Goal: Transaction & Acquisition: Purchase product/service

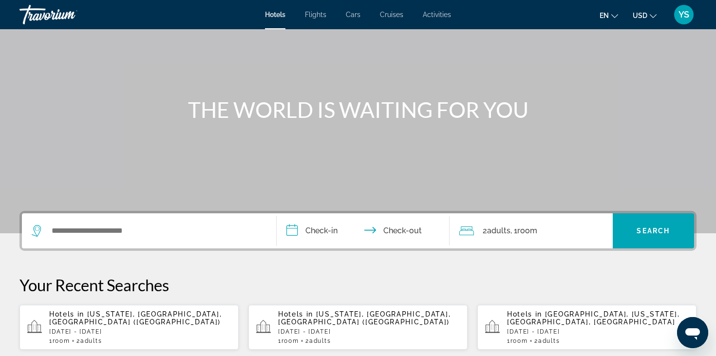
scroll to position [59, 0]
click at [112, 318] on span "[US_STATE], [GEOGRAPHIC_DATA], [GEOGRAPHIC_DATA] ([GEOGRAPHIC_DATA])" at bounding box center [135, 318] width 172 height 16
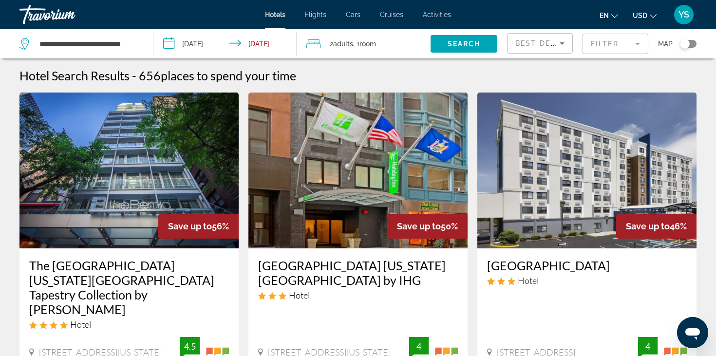
click at [690, 45] on div "Toggle map" at bounding box center [688, 44] width 17 height 8
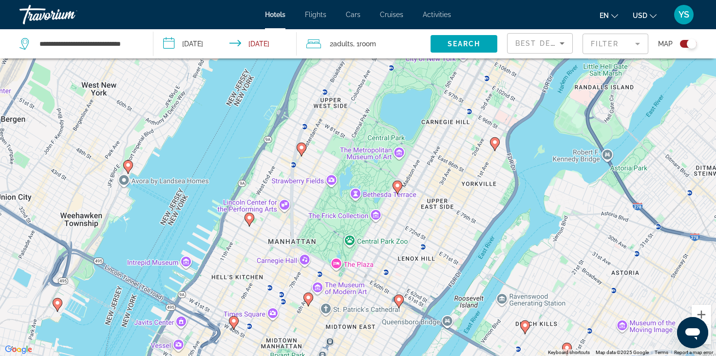
drag, startPoint x: 323, startPoint y: 294, endPoint x: 342, endPoint y: 252, distance: 46.2
click at [342, 252] on div "To activate drag with keyboard, press Alt + Enter. Once in keyboard drag state,…" at bounding box center [358, 178] width 716 height 356
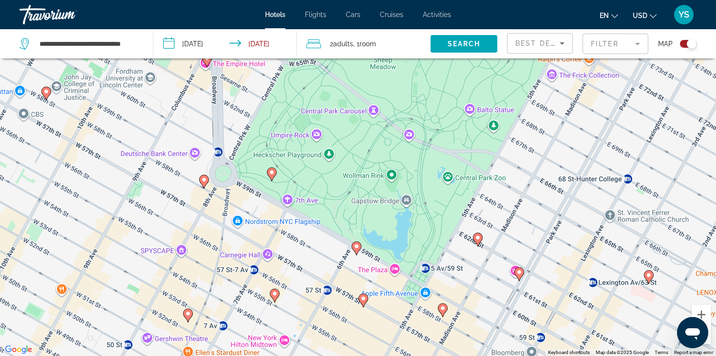
drag, startPoint x: 282, startPoint y: 252, endPoint x: 353, endPoint y: 215, distance: 80.0
click at [353, 215] on div "To activate drag with keyboard, press Alt + Enter. Once in keyboard drag state,…" at bounding box center [358, 178] width 716 height 356
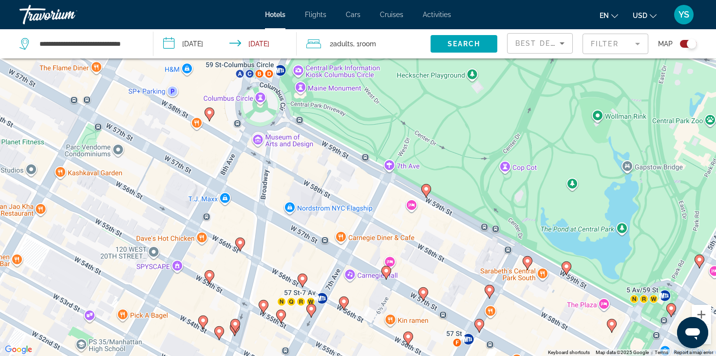
drag, startPoint x: 274, startPoint y: 213, endPoint x: 360, endPoint y: 206, distance: 85.6
click at [360, 206] on div "To activate drag with keyboard, press Alt + Enter. Once in keyboard drag state,…" at bounding box center [358, 178] width 716 height 356
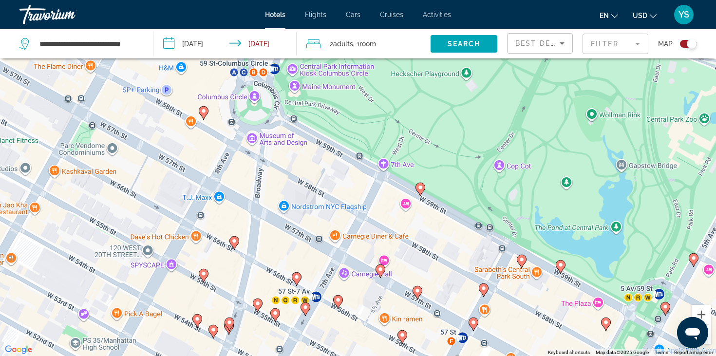
click at [233, 239] on image "Main content" at bounding box center [234, 241] width 6 height 6
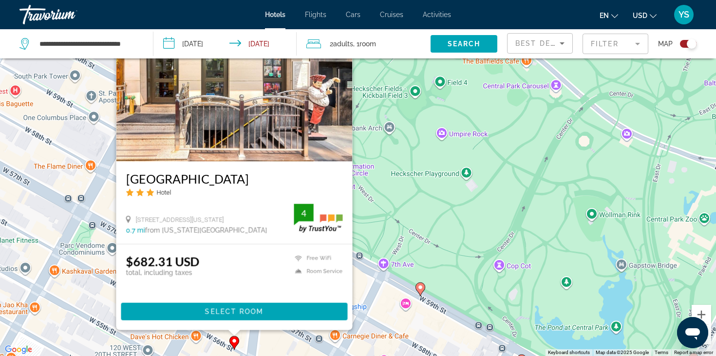
click at [359, 295] on div "To activate drag with keyboard, press Alt + Enter. Once in keyboard drag state,…" at bounding box center [358, 178] width 716 height 356
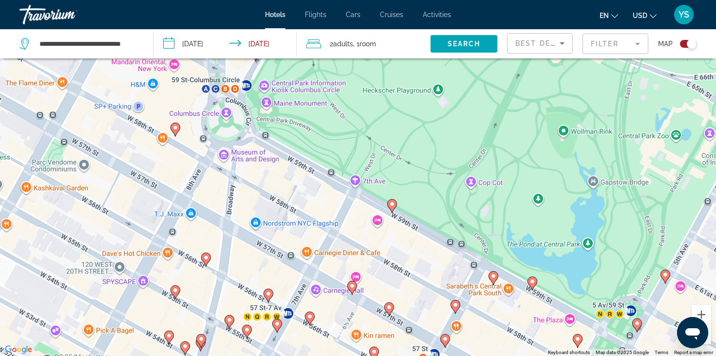
drag, startPoint x: 299, startPoint y: 306, endPoint x: 270, endPoint y: 219, distance: 91.4
click at [270, 219] on div "To activate drag with keyboard, press Alt + Enter. Once in keyboard drag state,…" at bounding box center [358, 178] width 716 height 356
click at [265, 295] on image "Main content" at bounding box center [268, 294] width 6 height 6
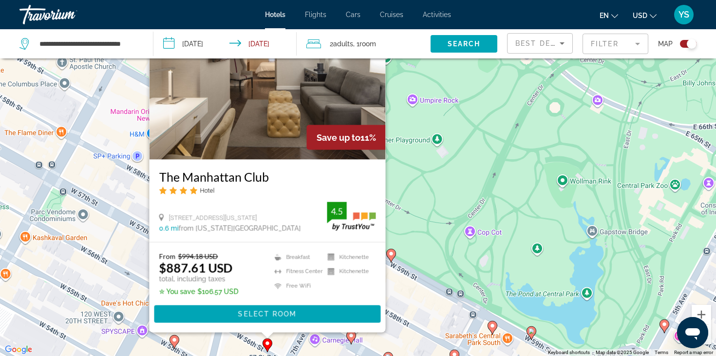
click at [405, 287] on div "To activate drag with keyboard, press Alt + Enter. Once in keyboard drag state,…" at bounding box center [358, 178] width 716 height 356
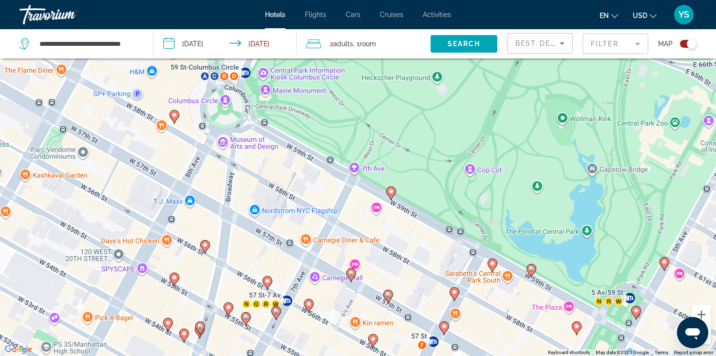
drag, startPoint x: 260, startPoint y: 322, endPoint x: 259, endPoint y: 258, distance: 63.8
click at [260, 258] on div "To activate drag with keyboard, press Alt + Enter. Once in keyboard drag state,…" at bounding box center [358, 178] width 716 height 356
click at [228, 310] on icon "Main content" at bounding box center [228, 308] width 9 height 13
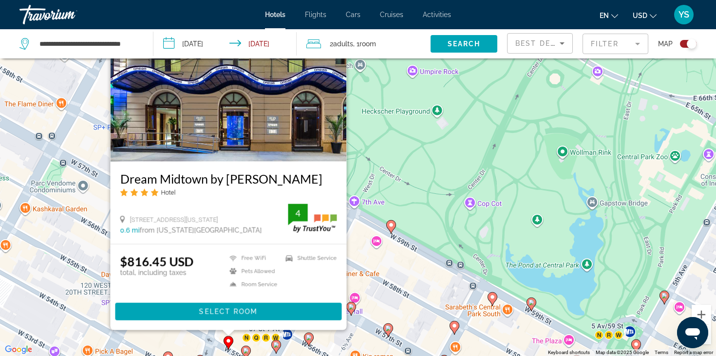
click at [373, 306] on div "To activate drag with keyboard, press Alt + Enter. Once in keyboard drag state,…" at bounding box center [358, 178] width 716 height 356
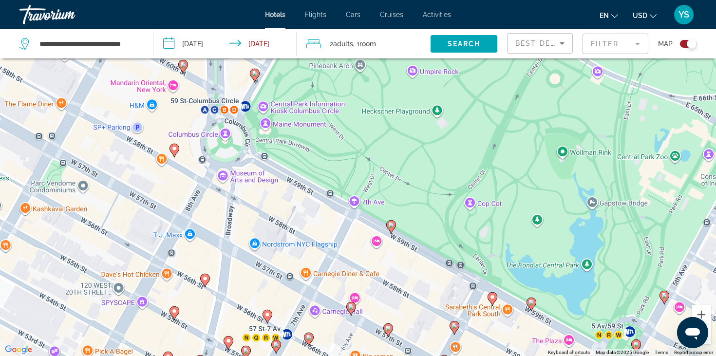
click at [244, 348] on image "Main content" at bounding box center [246, 351] width 6 height 6
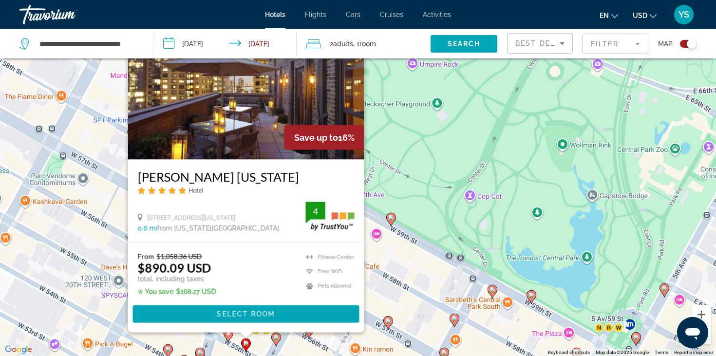
click at [385, 304] on div "To activate drag with keyboard, press Alt + Enter. Once in keyboard drag state,…" at bounding box center [358, 178] width 716 height 356
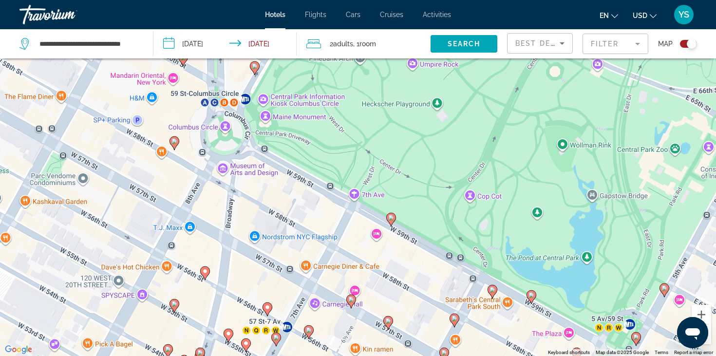
click at [276, 342] on icon "Main content" at bounding box center [276, 339] width 9 height 13
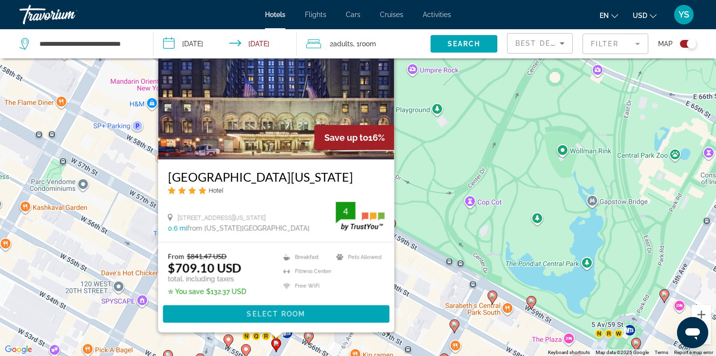
click at [421, 320] on div "To activate drag with keyboard, press Alt + Enter. Once in keyboard drag state,…" at bounding box center [358, 178] width 716 height 356
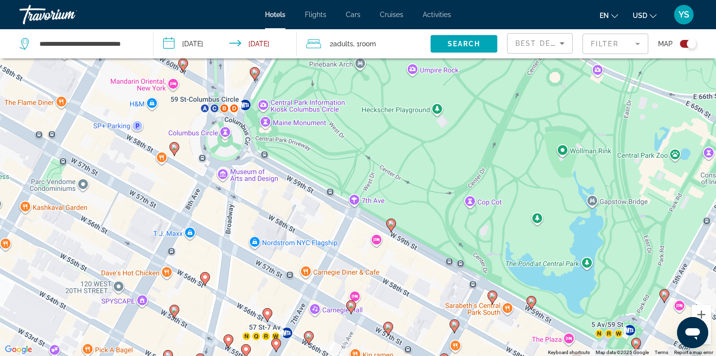
click at [173, 306] on icon "Main content" at bounding box center [174, 311] width 9 height 13
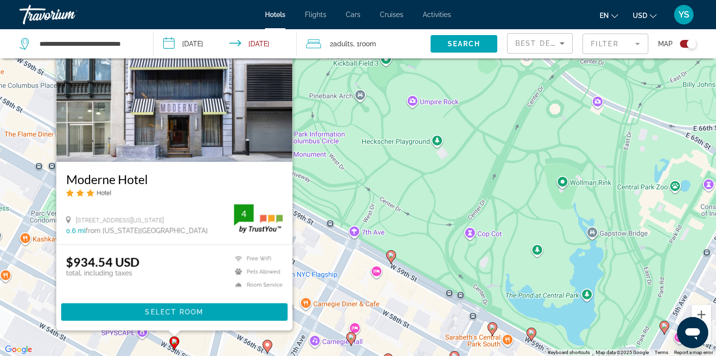
click at [344, 322] on div "To activate drag with keyboard, press Alt + Enter. Once in keyboard drag state,…" at bounding box center [358, 178] width 716 height 356
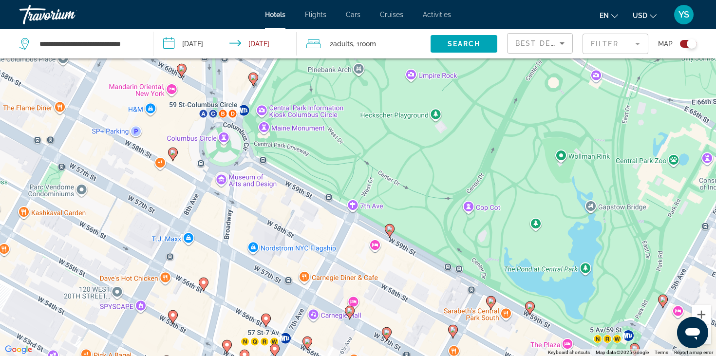
drag, startPoint x: 300, startPoint y: 321, endPoint x: 295, endPoint y: 270, distance: 50.9
click at [295, 270] on div "To activate drag with keyboard, press Alt + Enter. Once in keyboard drag state,…" at bounding box center [358, 178] width 716 height 356
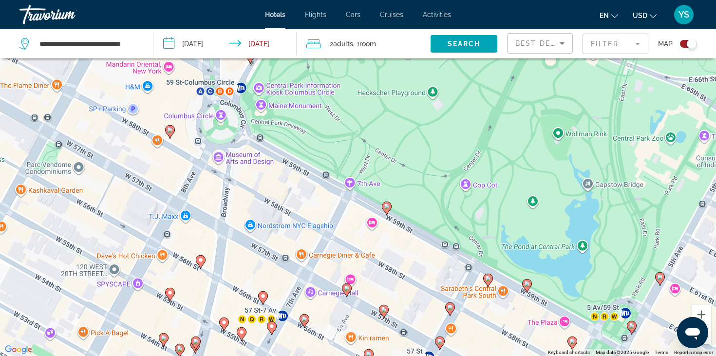
click at [271, 324] on image "Main content" at bounding box center [272, 327] width 6 height 6
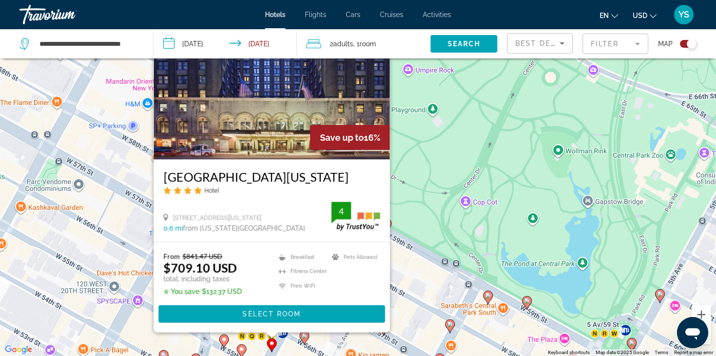
click at [270, 153] on img "Main content" at bounding box center [272, 81] width 236 height 156
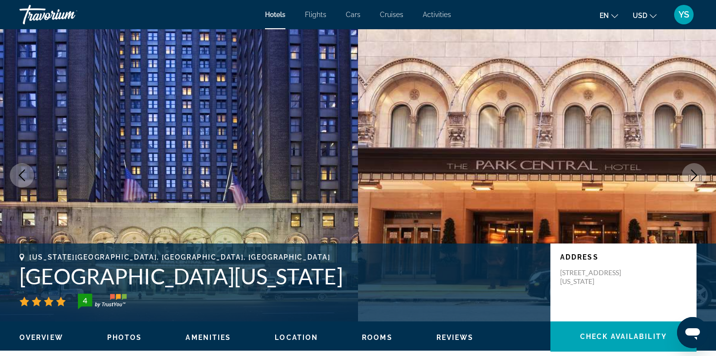
click at [270, 152] on img "Main content" at bounding box center [179, 175] width 358 height 292
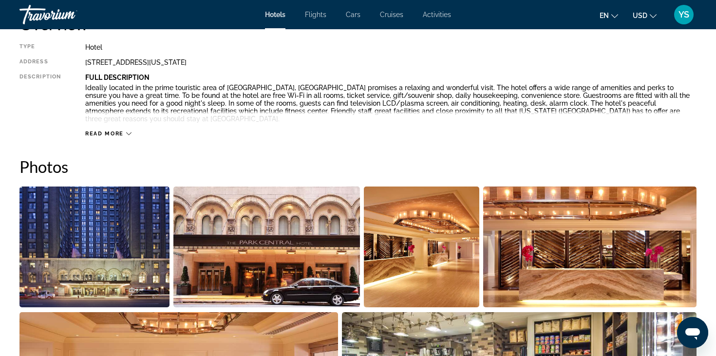
scroll to position [362, 0]
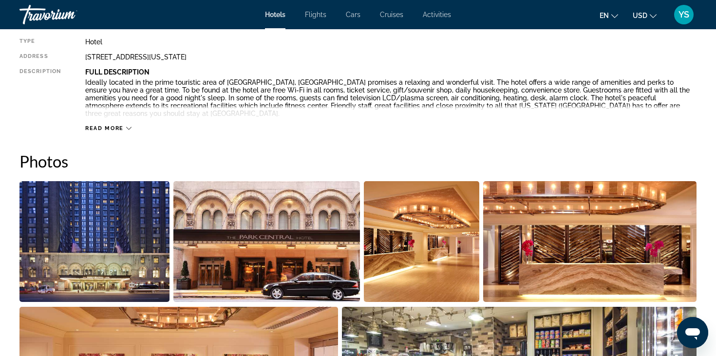
click at [132, 193] on img "Open full-screen image slider" at bounding box center [94, 241] width 150 height 121
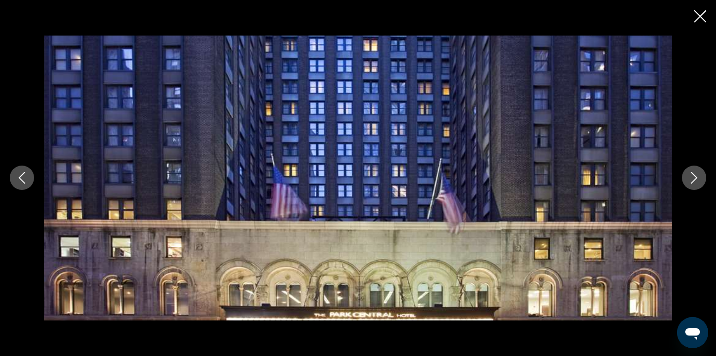
click at [701, 178] on button "Next image" at bounding box center [694, 178] width 24 height 24
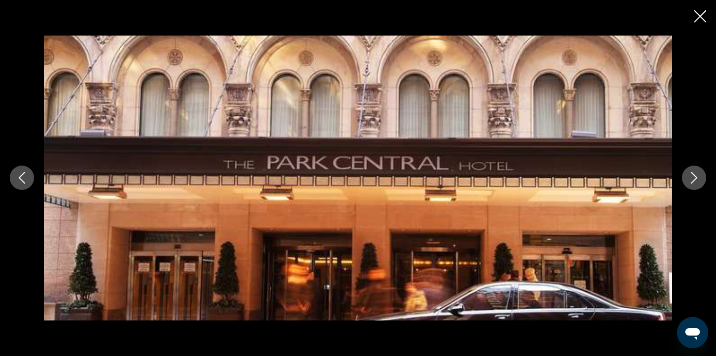
click at [703, 21] on icon "Close slideshow" at bounding box center [700, 16] width 12 height 12
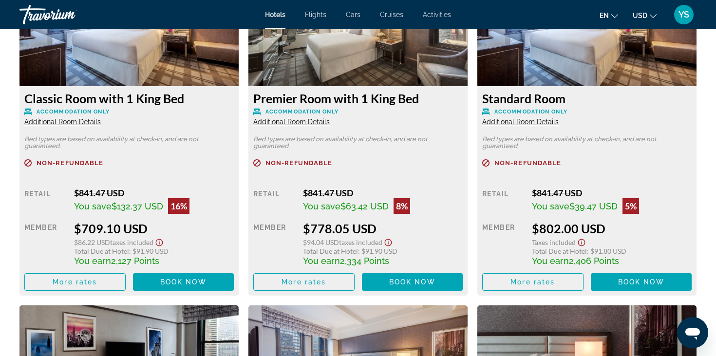
scroll to position [1396, 0]
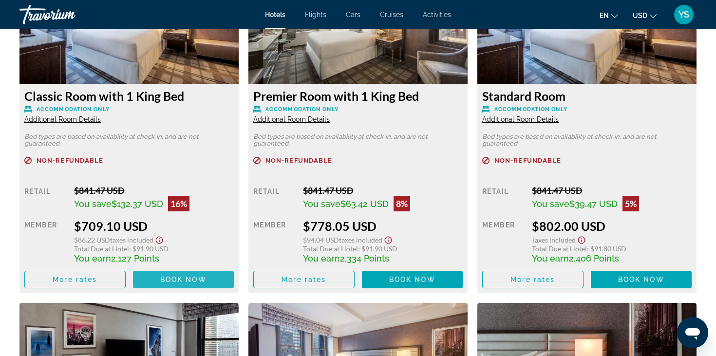
click at [178, 278] on span "Book now" at bounding box center [183, 280] width 46 height 8
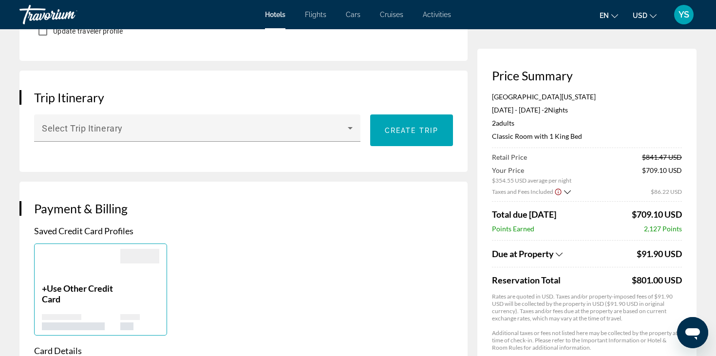
scroll to position [560, 0]
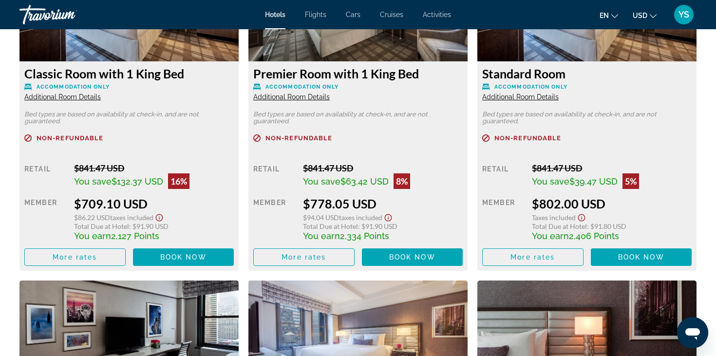
scroll to position [1417, 0]
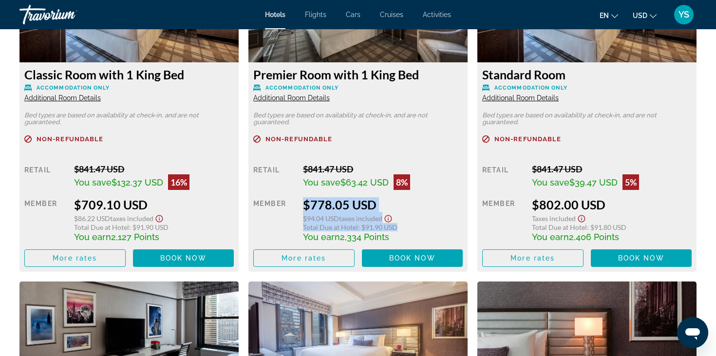
drag, startPoint x: 297, startPoint y: 216, endPoint x: 405, endPoint y: 224, distance: 108.4
click at [400, 224] on div "Retail $841.47 USD You save $63.42 USD 8% when you redeem Member $778.05 USD $9…" at bounding box center [358, 215] width 210 height 103
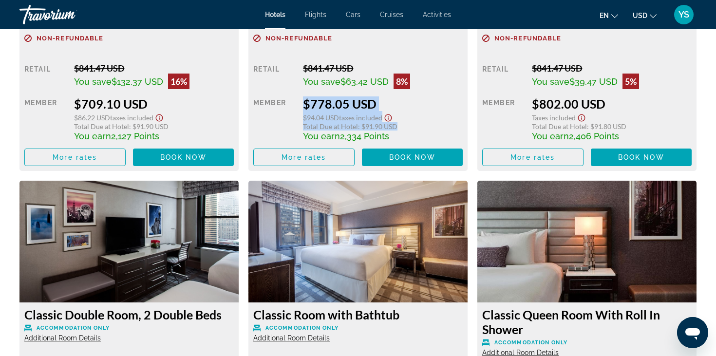
scroll to position [1476, 0]
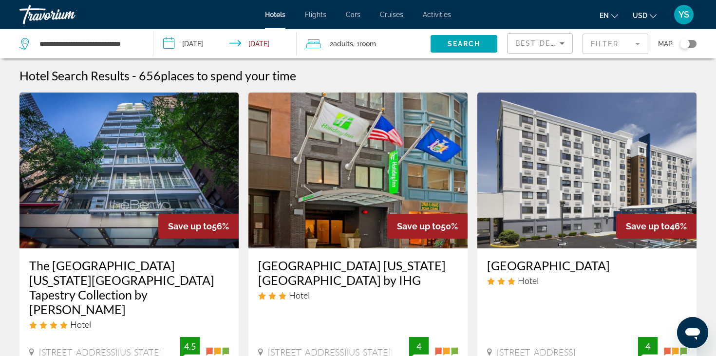
click at [689, 40] on div "Toggle map" at bounding box center [688, 44] width 17 height 8
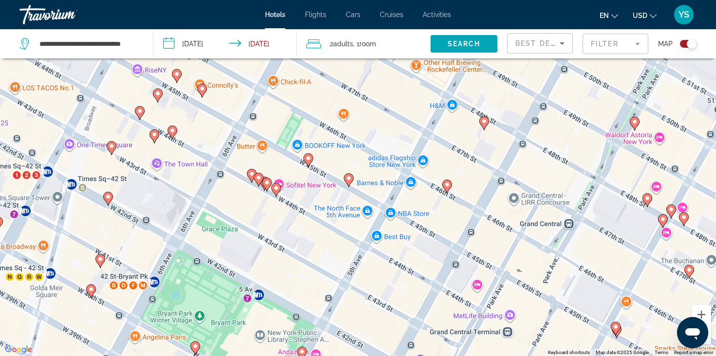
drag, startPoint x: 469, startPoint y: 139, endPoint x: 504, endPoint y: 269, distance: 135.2
click at [506, 269] on div "To activate drag with keyboard, press Alt + Enter. Once in keyboard drag state,…" at bounding box center [358, 178] width 716 height 356
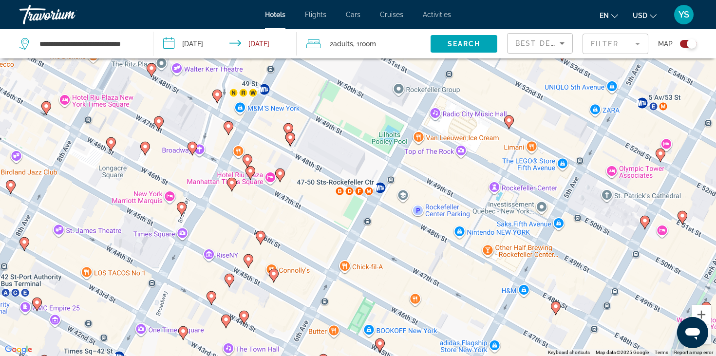
drag, startPoint x: 468, startPoint y: 151, endPoint x: 467, endPoint y: 270, distance: 119.4
click at [467, 270] on div "To activate drag with keyboard, press Alt + Enter. Once in keyboard drag state,…" at bounding box center [358, 178] width 716 height 356
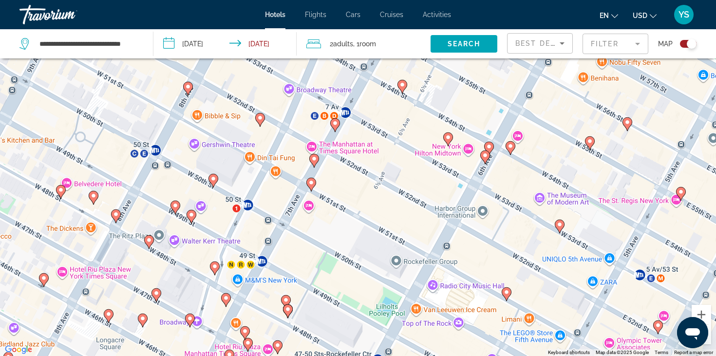
drag, startPoint x: 466, startPoint y: 148, endPoint x: 477, endPoint y: 291, distance: 143.7
click at [477, 291] on div "To activate drag with keyboard, press Alt + Enter. Once in keyboard drag state,…" at bounding box center [358, 178] width 716 height 356
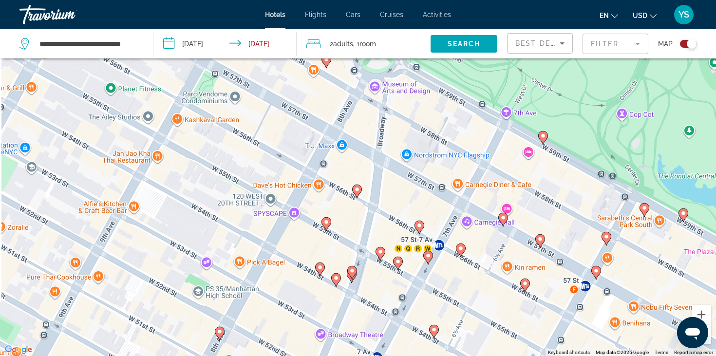
drag, startPoint x: 456, startPoint y: 169, endPoint x: 465, endPoint y: 190, distance: 22.5
click at [465, 190] on div "To activate drag with keyboard, press Alt + Enter. Once in keyboard drag state,…" at bounding box center [358, 178] width 716 height 356
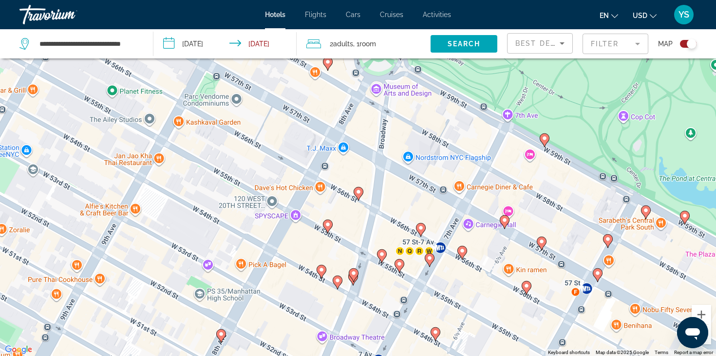
click at [422, 226] on image "Main content" at bounding box center [421, 228] width 6 height 6
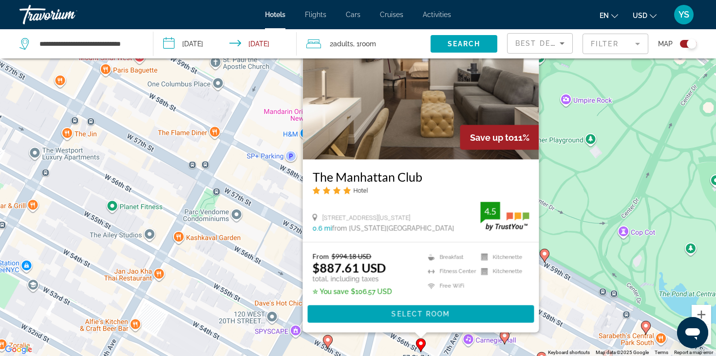
click at [385, 182] on h3 "The Manhattan Club" at bounding box center [421, 176] width 217 height 15
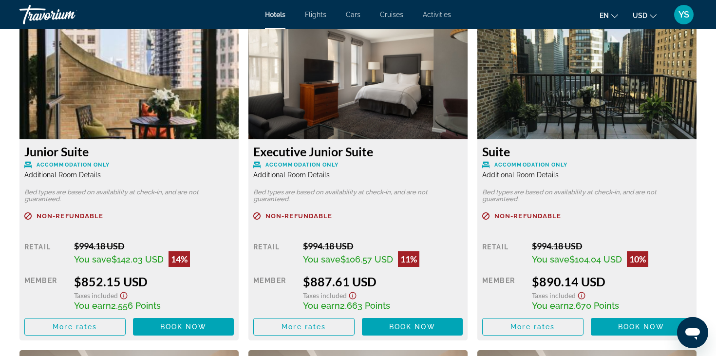
scroll to position [1370, 0]
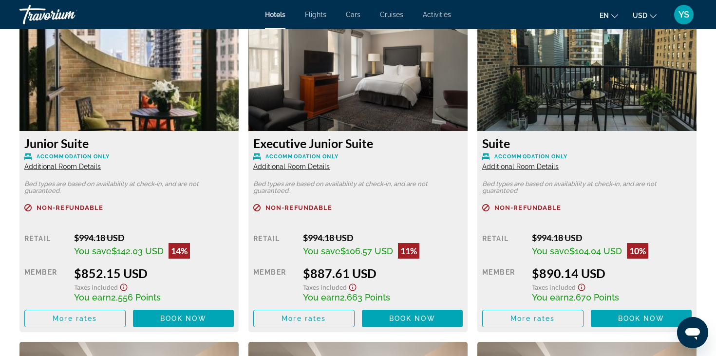
click at [126, 287] on icon "Show Taxes and Fees disclaimer" at bounding box center [124, 287] width 12 height 9
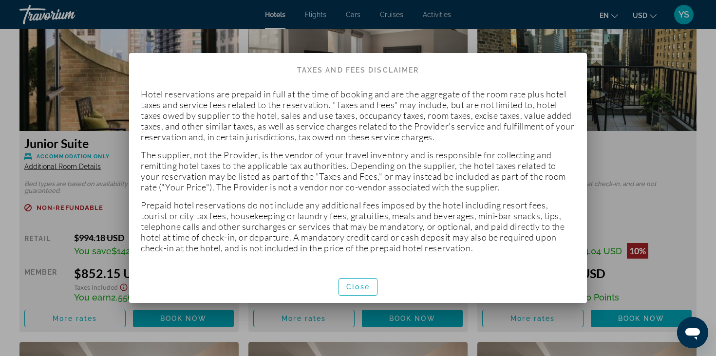
scroll to position [0, 0]
click at [359, 286] on span "Close" at bounding box center [357, 287] width 23 height 8
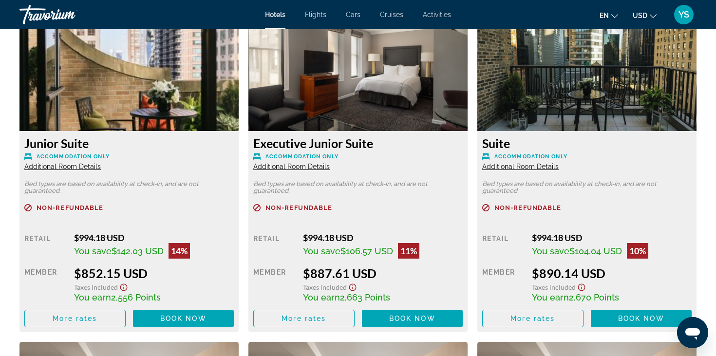
scroll to position [1370, 0]
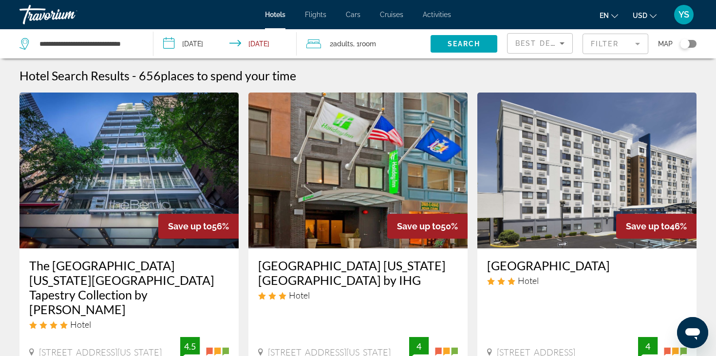
click at [688, 41] on div "Toggle map" at bounding box center [685, 44] width 10 height 10
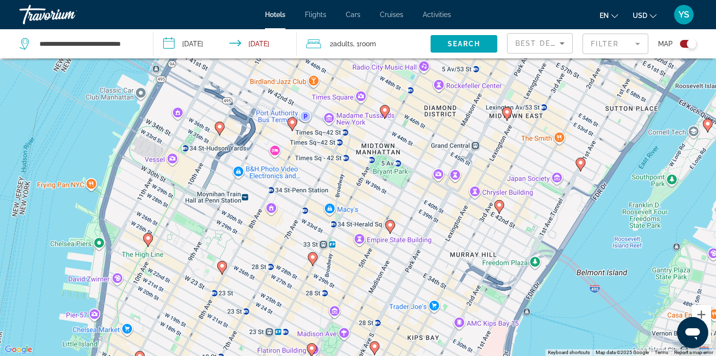
drag, startPoint x: 417, startPoint y: 114, endPoint x: 391, endPoint y: 248, distance: 136.5
click at [391, 248] on div "To activate drag with keyboard, press Alt + Enter. Once in keyboard drag state,…" at bounding box center [358, 178] width 716 height 356
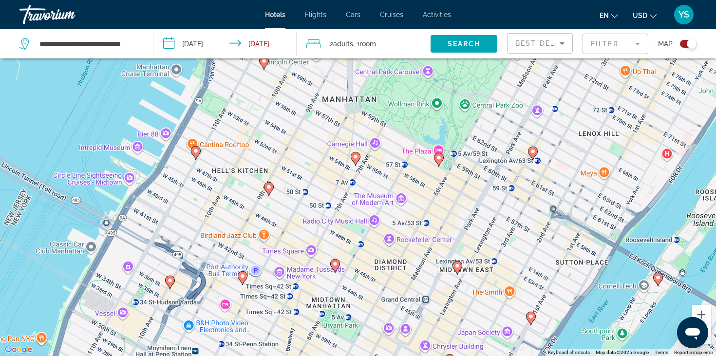
drag, startPoint x: 422, startPoint y: 162, endPoint x: 381, endPoint y: 320, distance: 162.6
click at [382, 320] on div "To activate drag with keyboard, press Alt + Enter. Once in keyboard drag state,…" at bounding box center [358, 178] width 716 height 356
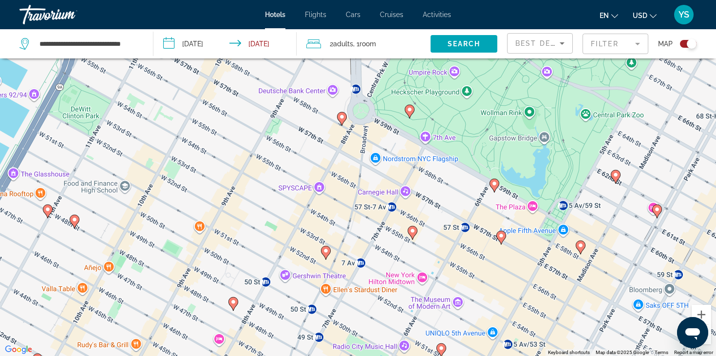
drag, startPoint x: 370, startPoint y: 150, endPoint x: 455, endPoint y: 241, distance: 124.8
click at [455, 241] on div "To activate drag with keyboard, press Alt + Enter. Once in keyboard drag state,…" at bounding box center [358, 178] width 716 height 356
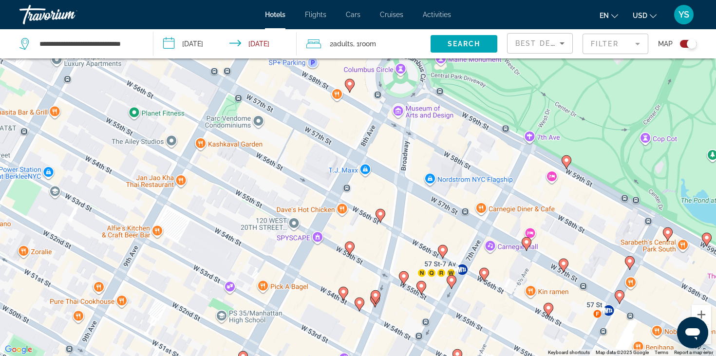
click at [347, 249] on image "Main content" at bounding box center [350, 247] width 6 height 6
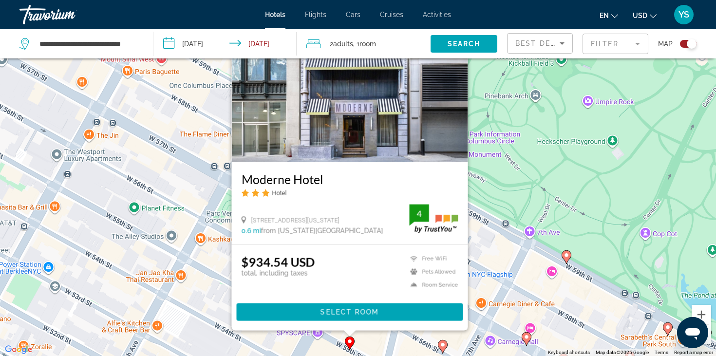
click at [370, 347] on div "To activate drag with keyboard, press Alt + Enter. Once in keyboard drag state,…" at bounding box center [358, 178] width 716 height 356
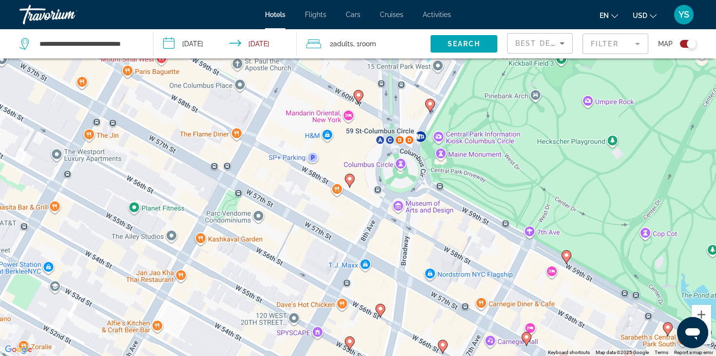
click at [377, 314] on gmp-advanced-marker "Main content" at bounding box center [381, 311] width 10 height 15
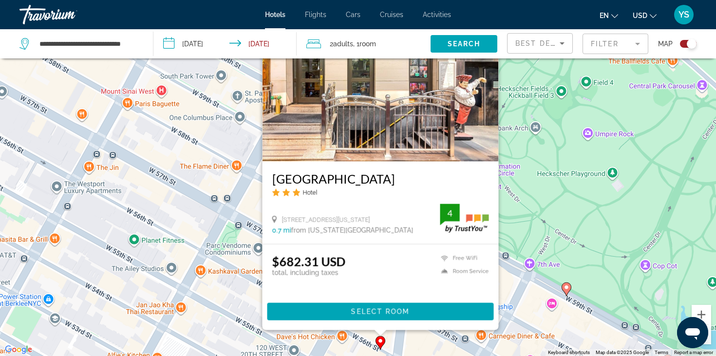
click at [389, 343] on div "To activate drag with keyboard, press Alt + Enter. Once in keyboard drag state,…" at bounding box center [358, 178] width 716 height 356
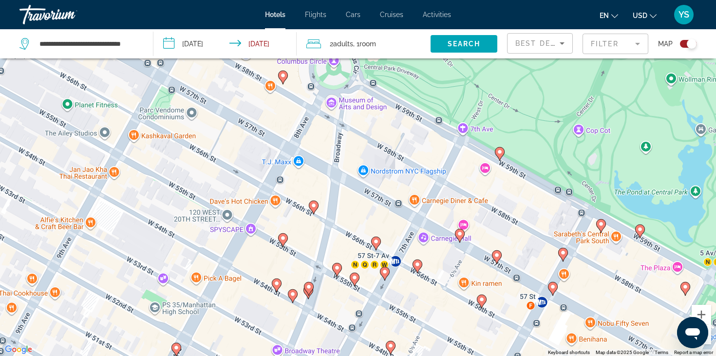
drag, startPoint x: 389, startPoint y: 340, endPoint x: 322, endPoint y: 201, distance: 154.3
click at [322, 202] on div "To activate drag with keyboard, press Alt + Enter. Once in keyboard drag state,…" at bounding box center [358, 178] width 716 height 356
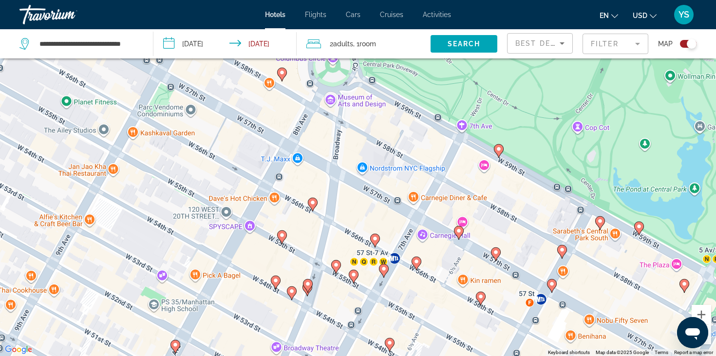
click at [372, 237] on image "Main content" at bounding box center [375, 239] width 6 height 6
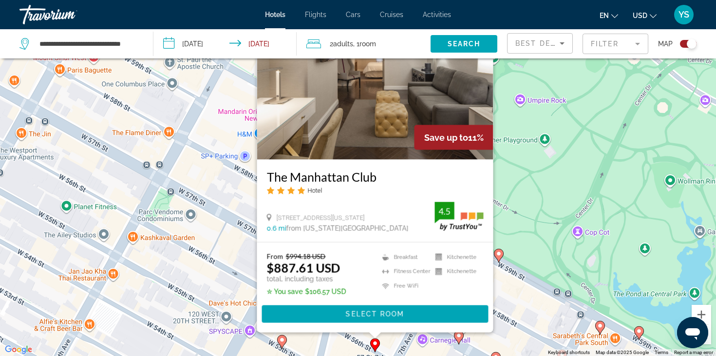
click at [242, 284] on div "To activate drag with keyboard, press Alt + Enter. Once in keyboard drag state,…" at bounding box center [358, 178] width 716 height 356
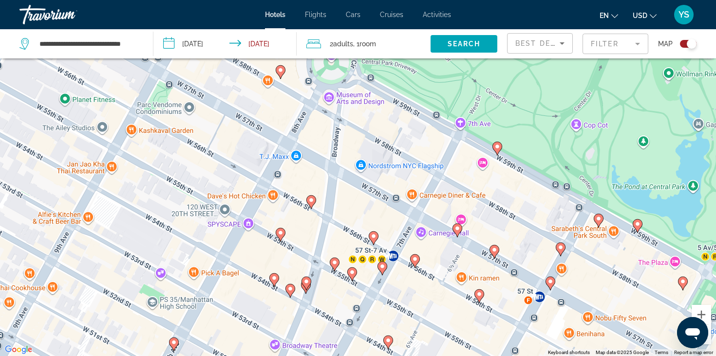
drag, startPoint x: 352, startPoint y: 300, endPoint x: 350, endPoint y: 190, distance: 109.7
click at [350, 190] on div "To activate drag with keyboard, press Alt + Enter. Once in keyboard drag state,…" at bounding box center [358, 178] width 716 height 356
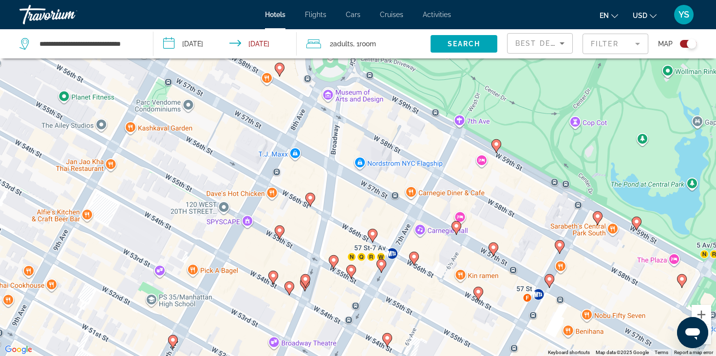
click at [380, 263] on image "Main content" at bounding box center [382, 264] width 6 height 6
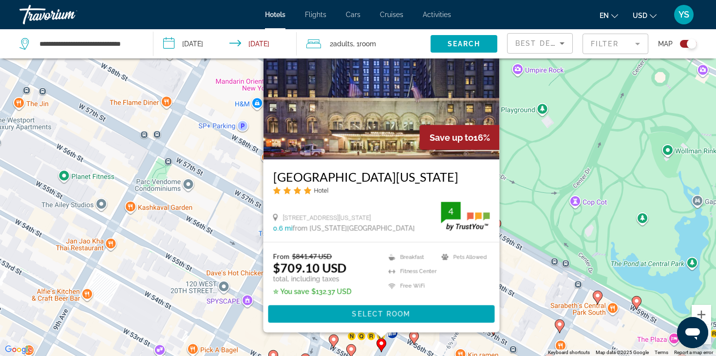
click at [236, 241] on div "To activate drag with keyboard, press Alt + Enter. Once in keyboard drag state,…" at bounding box center [358, 178] width 716 height 356
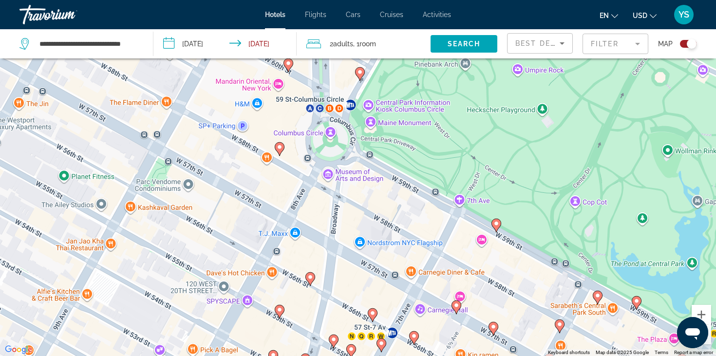
drag, startPoint x: 312, startPoint y: 271, endPoint x: 314, endPoint y: 199, distance: 71.6
click at [314, 199] on div "To activate drag with keyboard, press Alt + Enter. Once in keyboard drag state,…" at bounding box center [358, 178] width 716 height 356
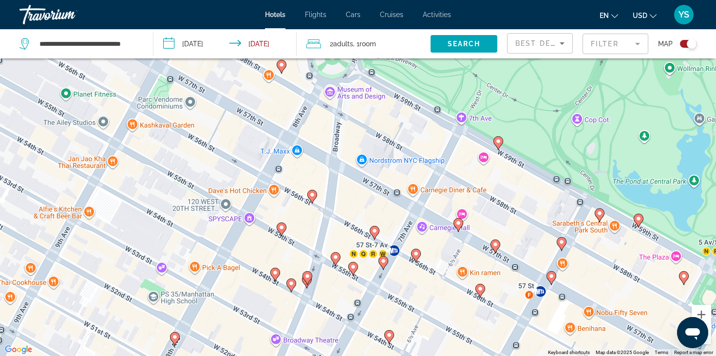
click at [353, 267] on image "Main content" at bounding box center [353, 267] width 6 height 6
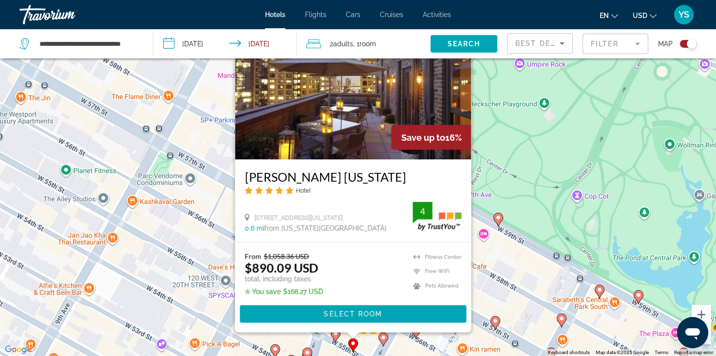
click at [207, 246] on div "To activate drag with keyboard, press Alt + Enter. Once in keyboard drag state,…" at bounding box center [358, 178] width 716 height 356
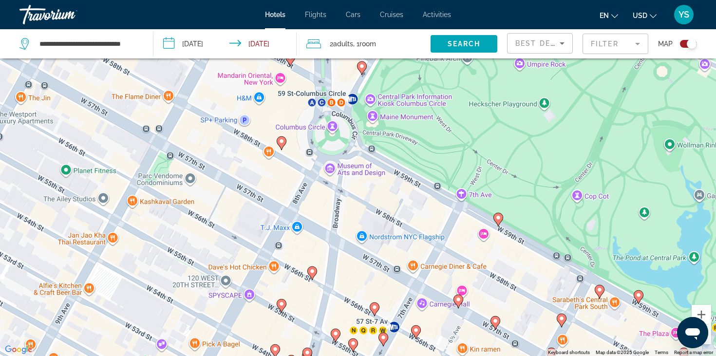
click at [335, 337] on icon "Main content" at bounding box center [335, 335] width 9 height 13
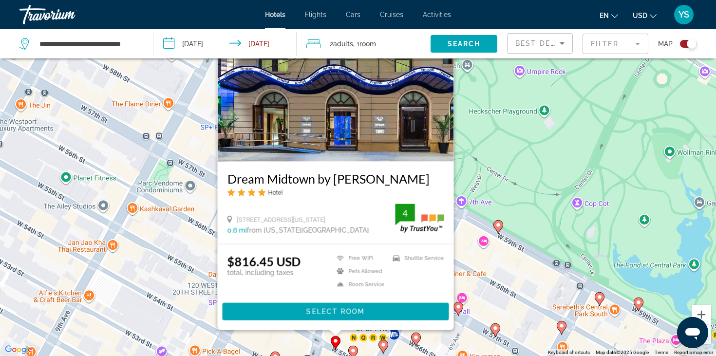
click at [375, 150] on img "Main content" at bounding box center [336, 83] width 236 height 156
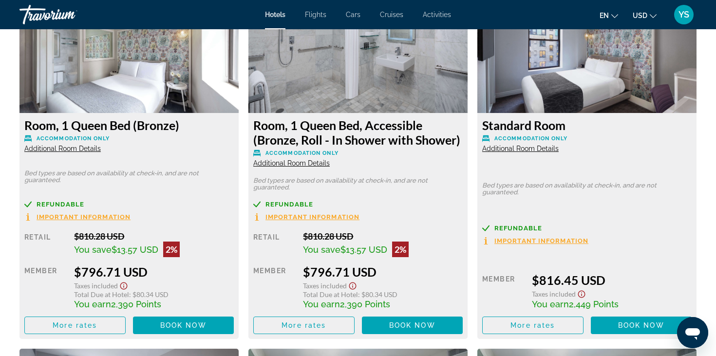
scroll to position [1378, 0]
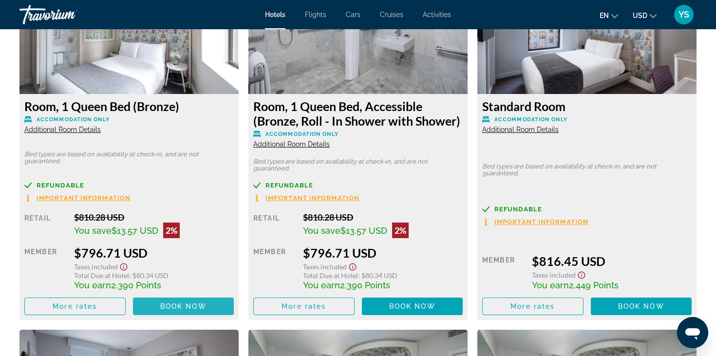
click at [183, 313] on span "Main content" at bounding box center [183, 306] width 101 height 23
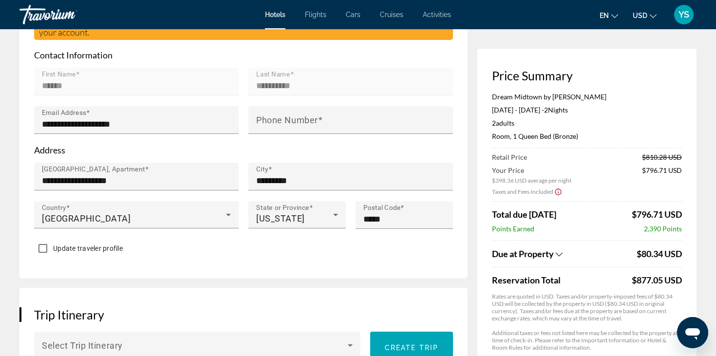
scroll to position [347, 0]
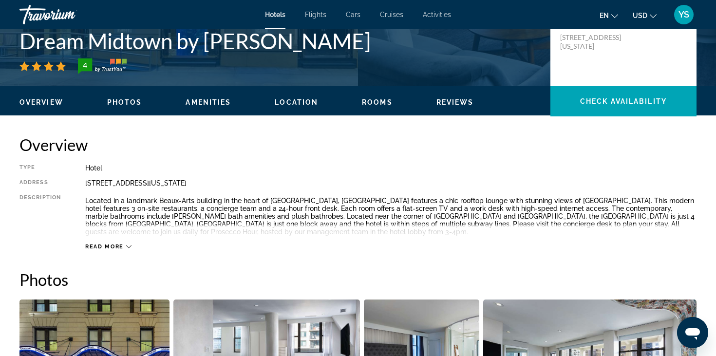
scroll to position [254, 0]
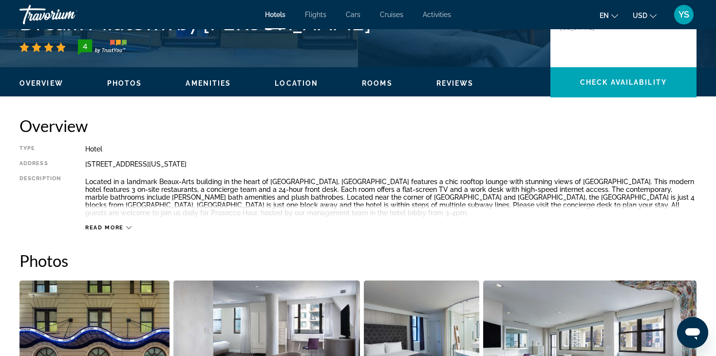
click at [123, 229] on span "Read more" at bounding box center [104, 228] width 38 height 6
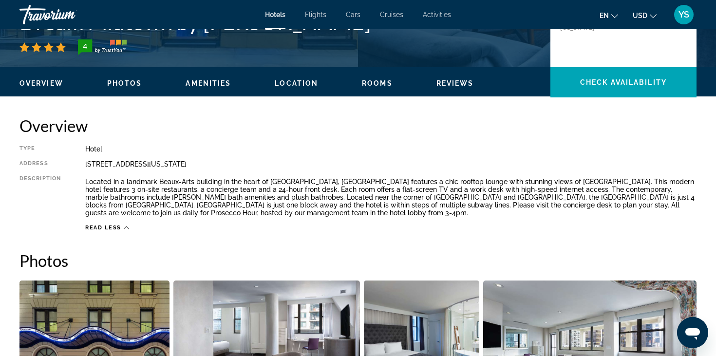
scroll to position [0, 0]
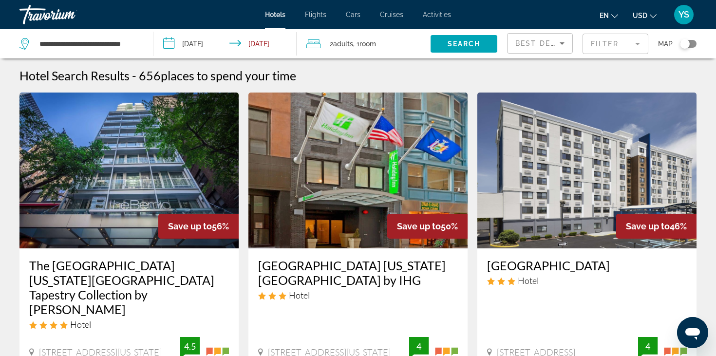
click at [692, 42] on div "Toggle map" at bounding box center [688, 44] width 17 height 8
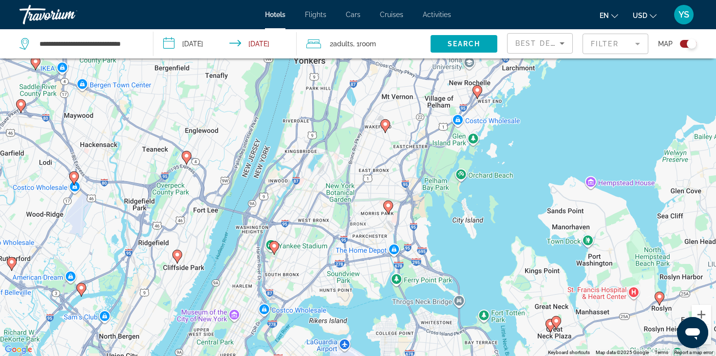
drag, startPoint x: 273, startPoint y: 200, endPoint x: 326, endPoint y: 90, distance: 122.0
click at [326, 90] on div "To activate drag with keyboard, press Alt + Enter. Once in keyboard drag state,…" at bounding box center [358, 178] width 716 height 356
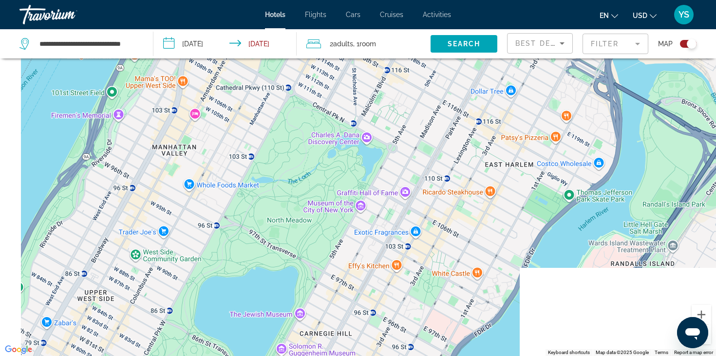
drag, startPoint x: 284, startPoint y: 195, endPoint x: 375, endPoint y: -43, distance: 254.6
click at [375, 0] on html "**********" at bounding box center [358, 120] width 716 height 356
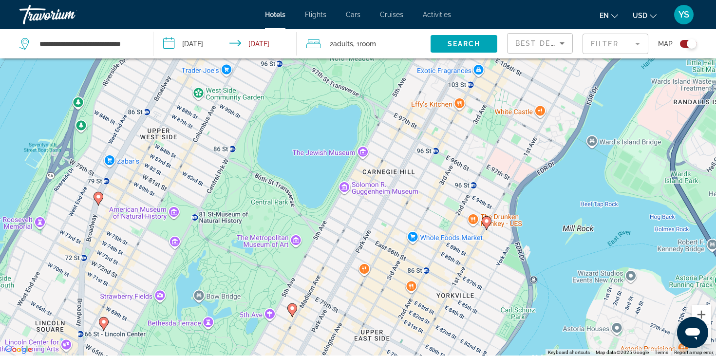
drag, startPoint x: 300, startPoint y: 152, endPoint x: 374, endPoint y: -30, distance: 196.2
click at [374, 0] on html "**********" at bounding box center [358, 120] width 716 height 356
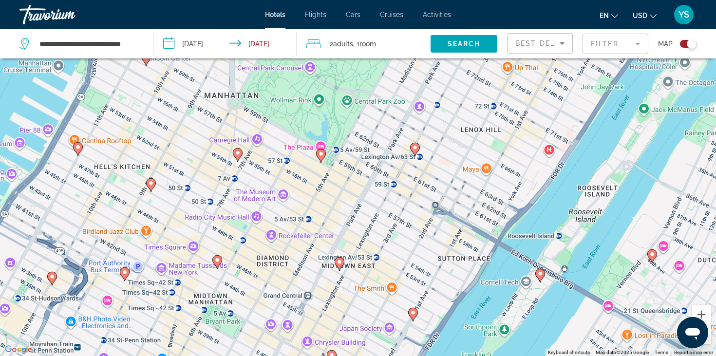
drag, startPoint x: 310, startPoint y: 124, endPoint x: 347, endPoint y: 77, distance: 59.6
click at [347, 78] on div "To activate drag with keyboard, press Alt + Enter. Once in keyboard drag state,…" at bounding box center [358, 178] width 716 height 356
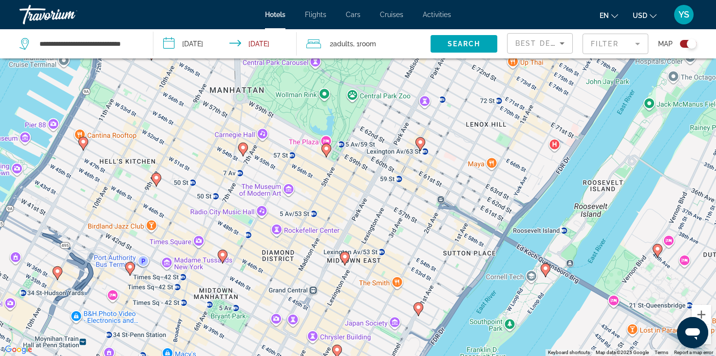
click at [243, 144] on g "Main content" at bounding box center [243, 149] width 10 height 14
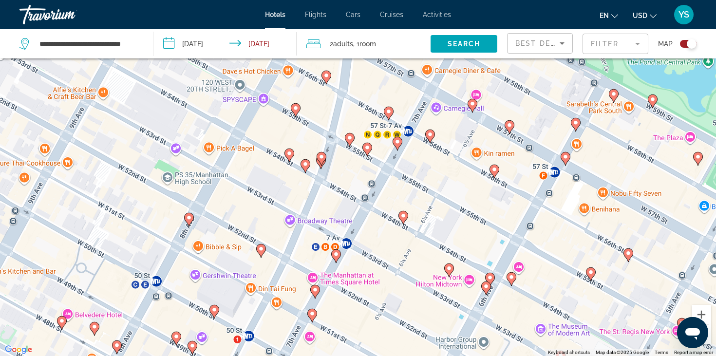
click at [368, 144] on icon "Main content" at bounding box center [367, 149] width 9 height 13
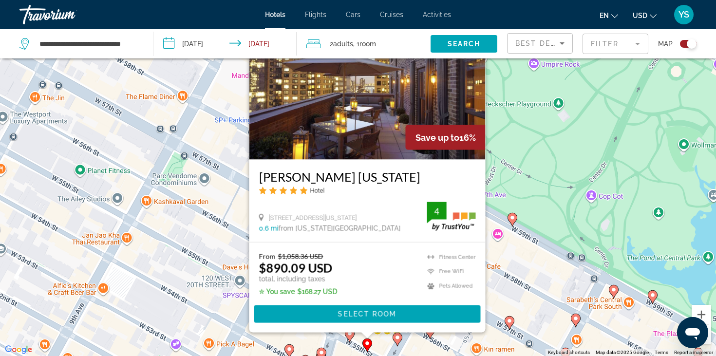
click at [500, 303] on div "To activate drag with keyboard, press Alt + Enter. Once in keyboard drag state,…" at bounding box center [358, 178] width 716 height 356
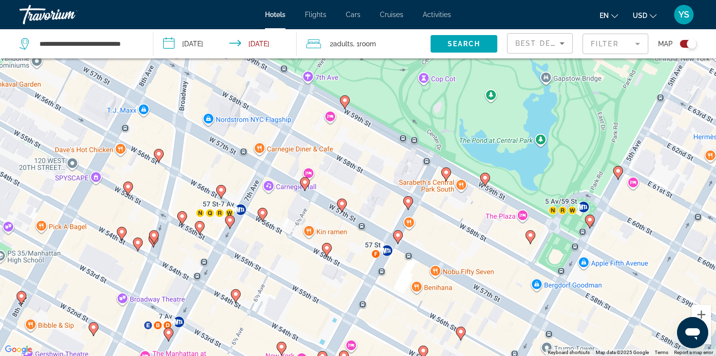
drag, startPoint x: 500, startPoint y: 303, endPoint x: 328, endPoint y: 180, distance: 211.6
click at [328, 180] on div "To activate drag with keyboard, press Alt + Enter. Once in keyboard drag state,…" at bounding box center [358, 178] width 716 height 356
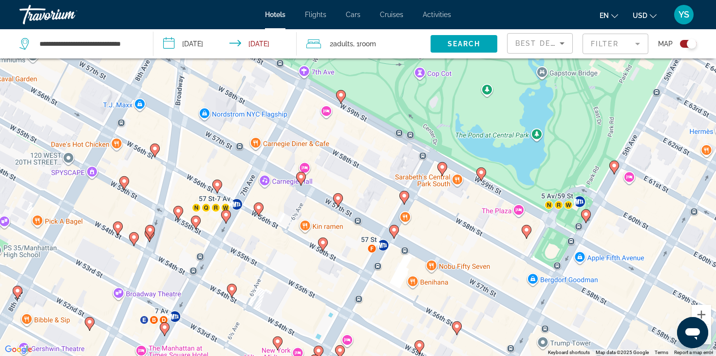
click at [229, 292] on icon "Main content" at bounding box center [232, 290] width 9 height 13
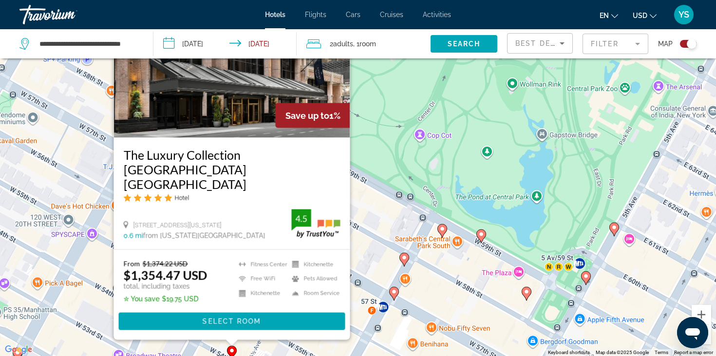
click at [395, 298] on gmp-advanced-marker "Main content" at bounding box center [394, 293] width 10 height 15
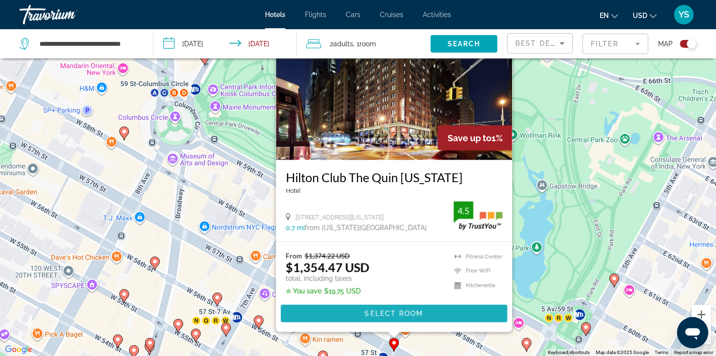
click at [395, 298] on div "From $1,374.22 USD $1,354.47 USD total, including taxes ✮ You save $19.75 USD […" at bounding box center [394, 287] width 217 height 71
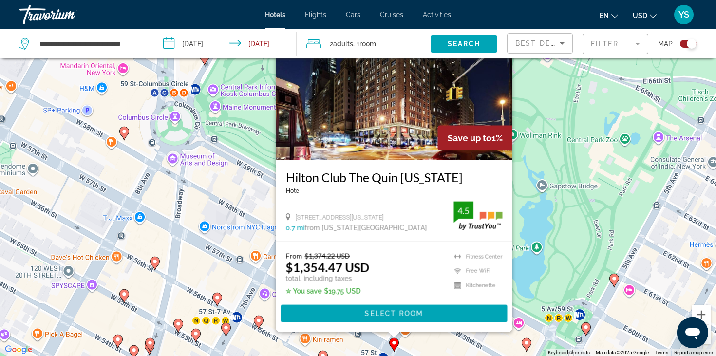
click at [335, 352] on div "To activate drag with keyboard, press Alt + Enter. Once in keyboard drag state,…" at bounding box center [358, 178] width 716 height 356
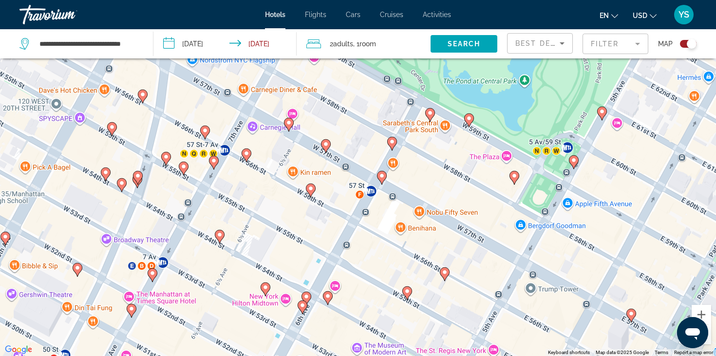
drag, startPoint x: 358, startPoint y: 338, endPoint x: 345, endPoint y: 168, distance: 170.0
click at [345, 168] on div "To activate drag with keyboard, press Alt + Enter. Once in keyboard drag state,…" at bounding box center [358, 178] width 716 height 356
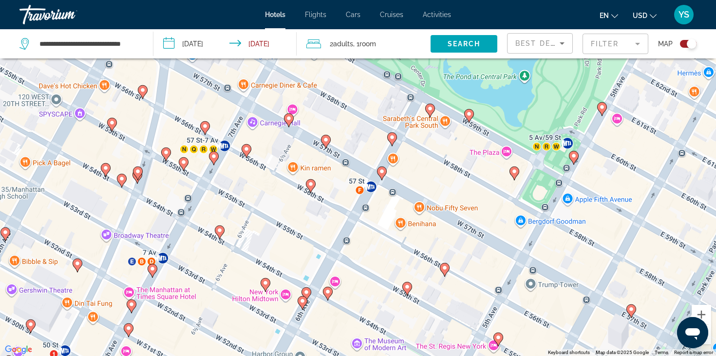
click at [266, 282] on image "Main content" at bounding box center [266, 283] width 6 height 6
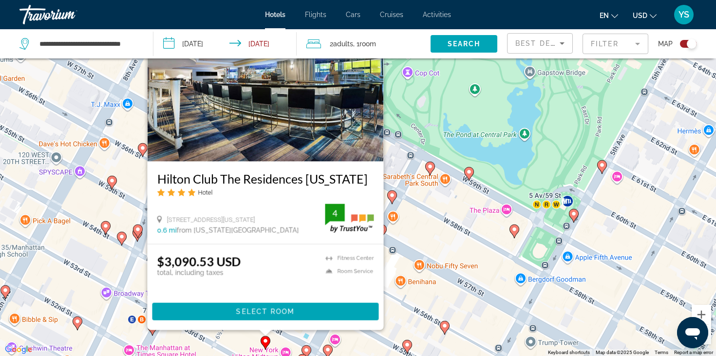
click at [399, 320] on div "To activate drag with keyboard, press Alt + Enter. Once in keyboard drag state,…" at bounding box center [358, 178] width 716 height 356
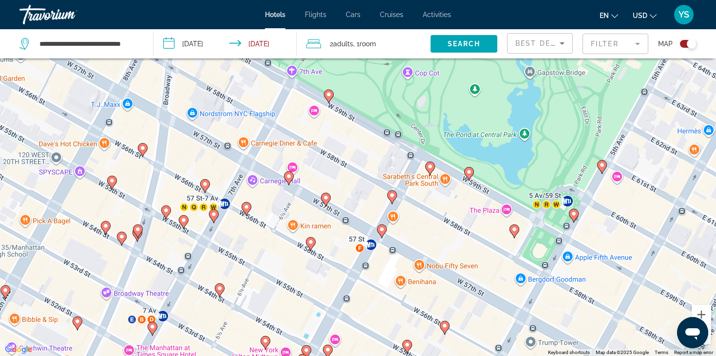
drag, startPoint x: 326, startPoint y: 329, endPoint x: 324, endPoint y: 238, distance: 90.6
click at [324, 238] on div "To activate drag with keyboard, press Alt + Enter. Once in keyboard drag state,…" at bounding box center [358, 178] width 716 height 356
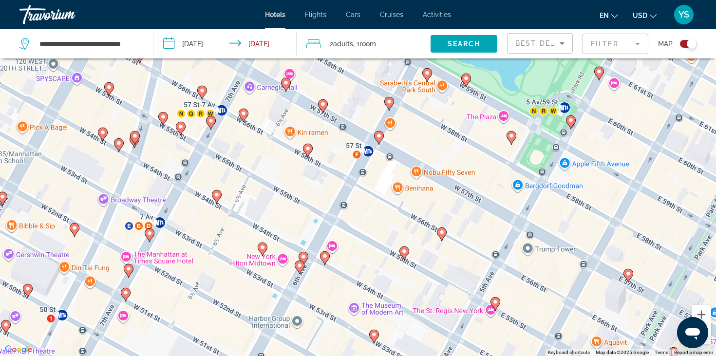
click at [305, 256] on image "Main content" at bounding box center [304, 257] width 6 height 6
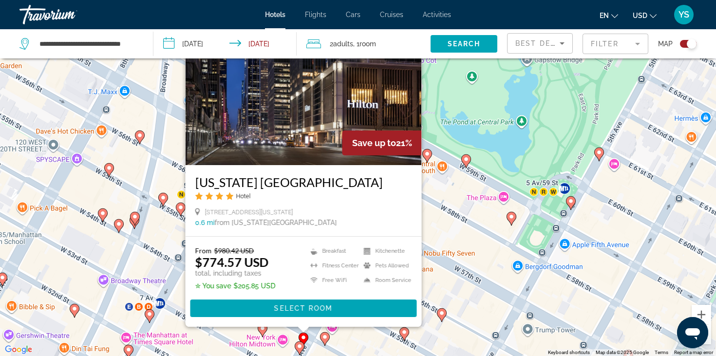
click at [457, 297] on div "To activate drag with keyboard, press Alt + Enter. Once in keyboard drag state,…" at bounding box center [358, 178] width 716 height 356
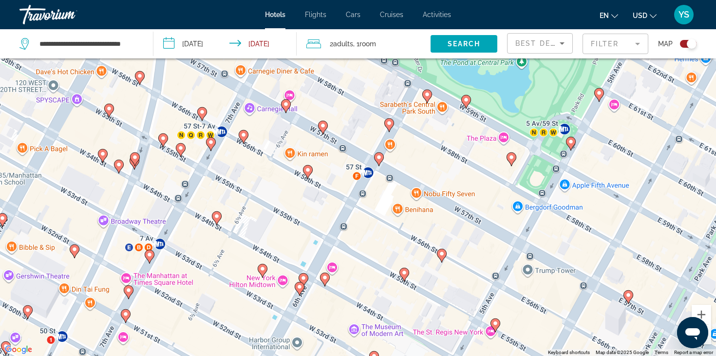
drag, startPoint x: 405, startPoint y: 302, endPoint x: 405, endPoint y: 232, distance: 69.7
click at [405, 232] on div "To activate drag with keyboard, press Alt + Enter. Once in keyboard drag state,…" at bounding box center [358, 178] width 716 height 356
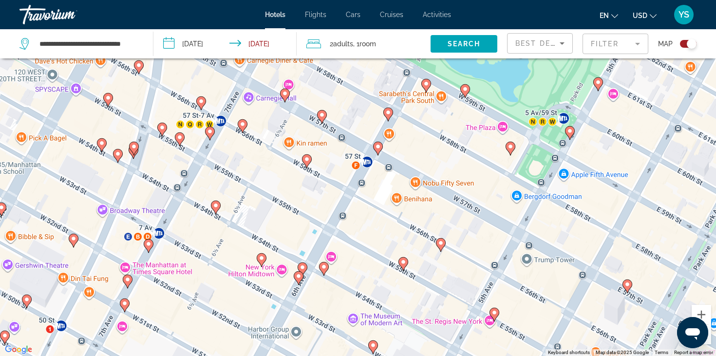
click at [296, 276] on image "Main content" at bounding box center [299, 276] width 6 height 6
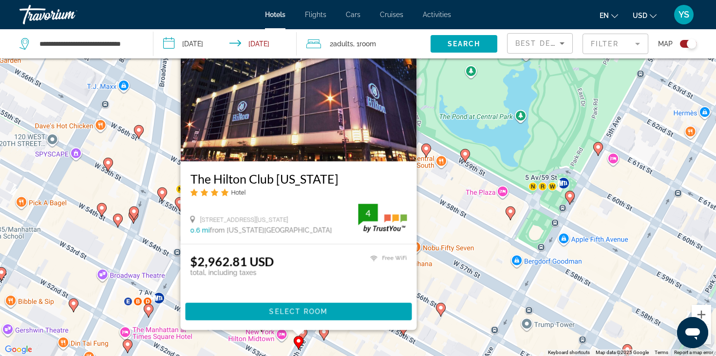
click at [462, 267] on div "To activate drag with keyboard, press Alt + Enter. Once in keyboard drag state,…" at bounding box center [358, 178] width 716 height 356
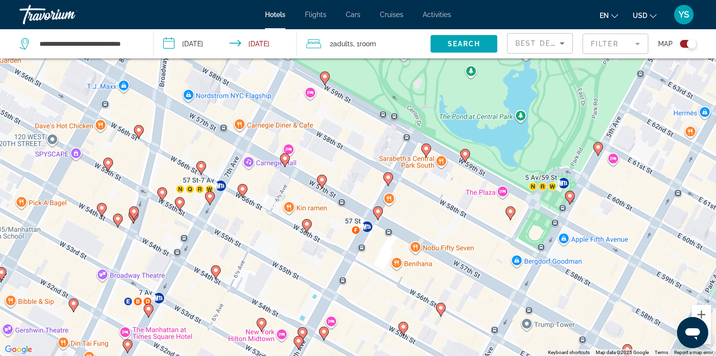
click at [325, 331] on image "Main content" at bounding box center [324, 332] width 6 height 6
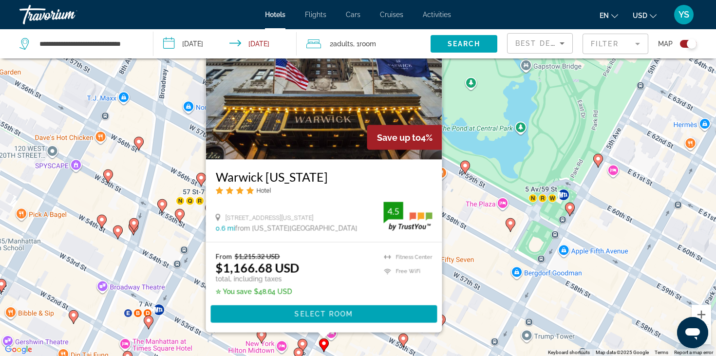
click at [460, 296] on div "To activate drag with keyboard, press Alt + Enter. Once in keyboard drag state,…" at bounding box center [358, 178] width 716 height 356
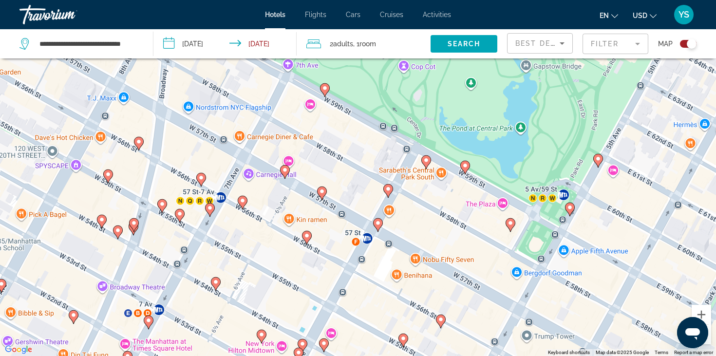
click at [398, 341] on div "To activate drag with keyboard, press Alt + Enter. Once in keyboard drag state,…" at bounding box center [358, 178] width 716 height 356
click at [406, 338] on image "Main content" at bounding box center [404, 339] width 6 height 6
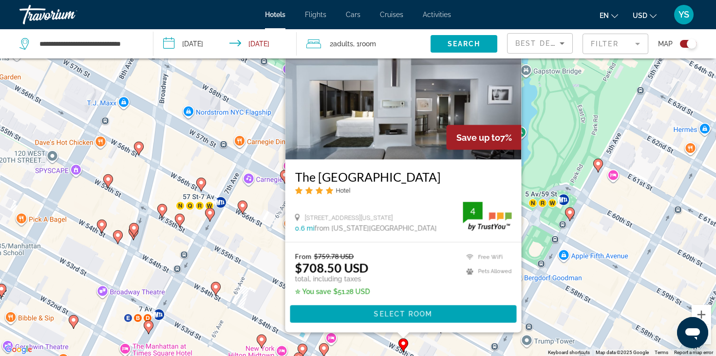
click at [543, 298] on div "To activate drag with keyboard, press Alt + Enter. Once in keyboard drag state,…" at bounding box center [358, 178] width 716 height 356
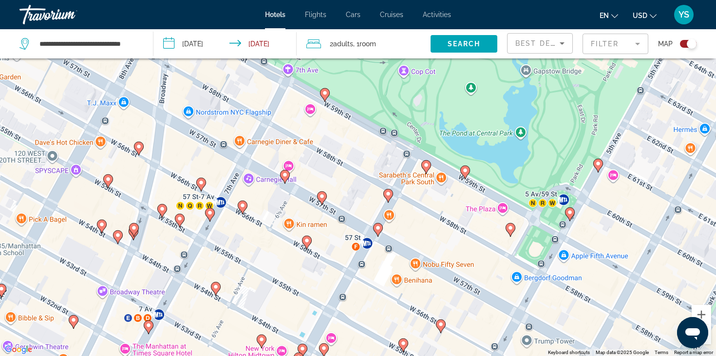
click at [439, 329] on icon "Main content" at bounding box center [441, 326] width 9 height 13
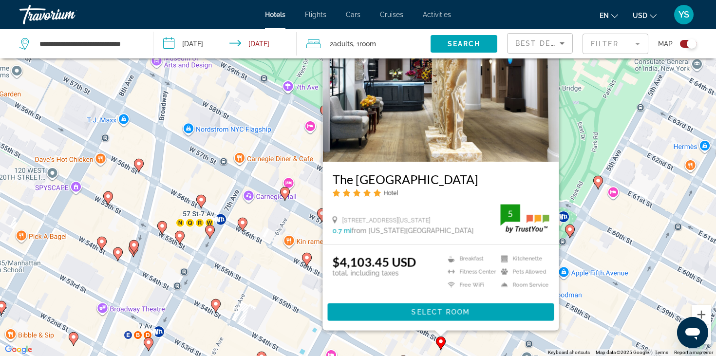
click at [303, 278] on div "To activate drag with keyboard, press Alt + Enter. Once in keyboard drag state,…" at bounding box center [358, 178] width 716 height 356
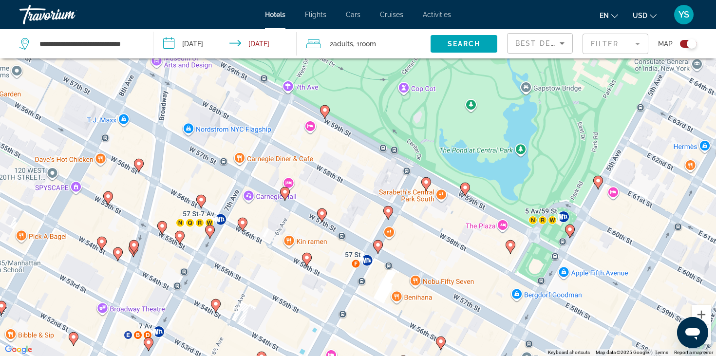
click at [306, 255] on image "Main content" at bounding box center [307, 258] width 6 height 6
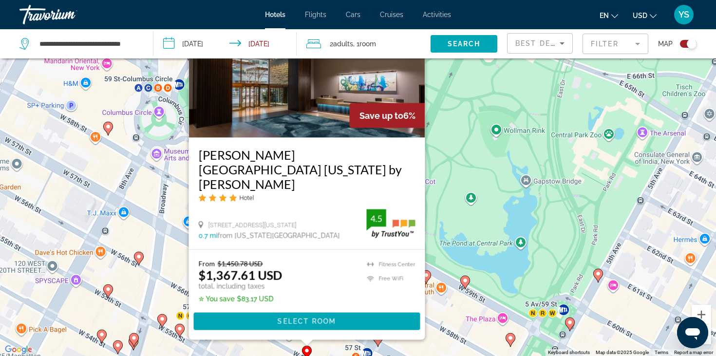
click at [243, 348] on div "To activate drag with keyboard, press Alt + Enter. Once in keyboard drag state,…" at bounding box center [358, 178] width 716 height 356
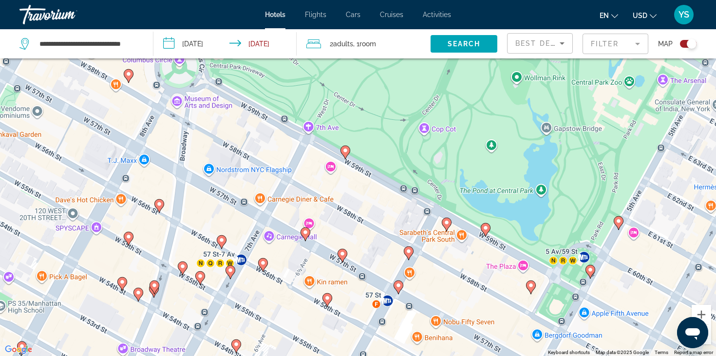
drag, startPoint x: 243, startPoint y: 348, endPoint x: 309, endPoint y: 190, distance: 171.9
click at [309, 190] on div "To activate drag with keyboard, press Alt + Enter. Once in keyboard drag state,…" at bounding box center [358, 178] width 716 height 356
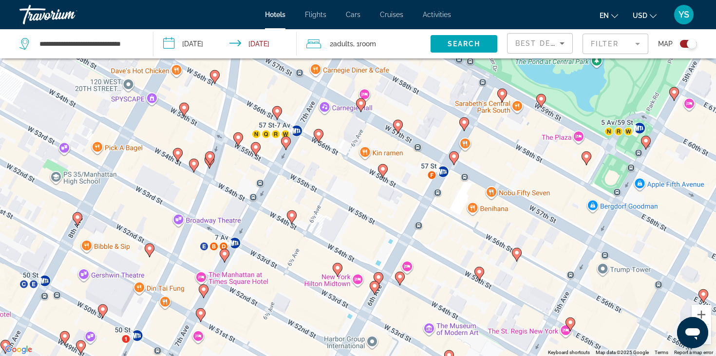
drag, startPoint x: 301, startPoint y: 209, endPoint x: 308, endPoint y: 188, distance: 22.0
click at [308, 188] on div "To activate drag with keyboard, press Alt + Enter. Once in keyboard drag state,…" at bounding box center [358, 178] width 716 height 356
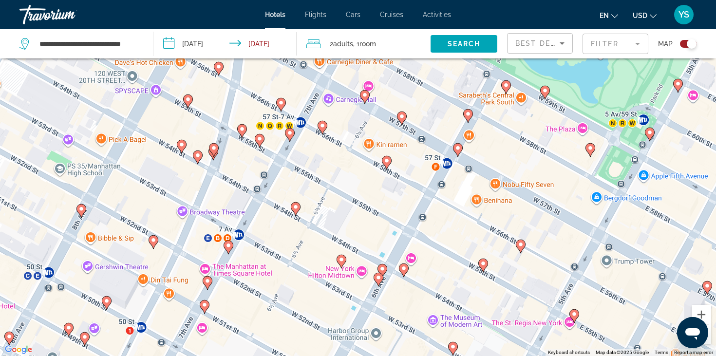
click at [228, 246] on image "Main content" at bounding box center [229, 246] width 6 height 6
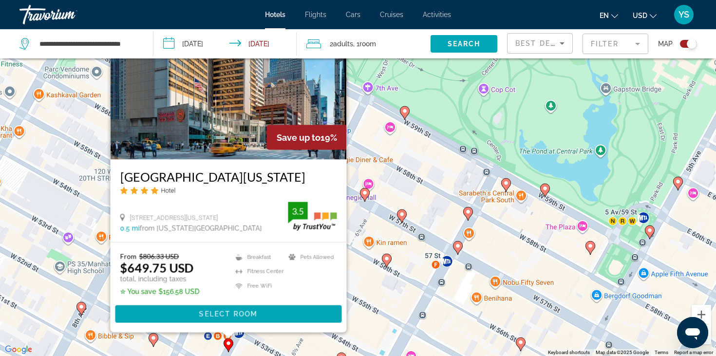
click at [380, 277] on div "To activate drag with keyboard, press Alt + Enter. Once in keyboard drag state,…" at bounding box center [358, 178] width 716 height 356
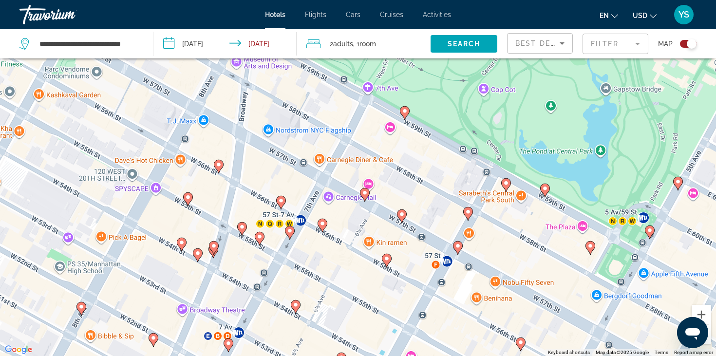
click at [228, 347] on icon "Main content" at bounding box center [228, 345] width 9 height 13
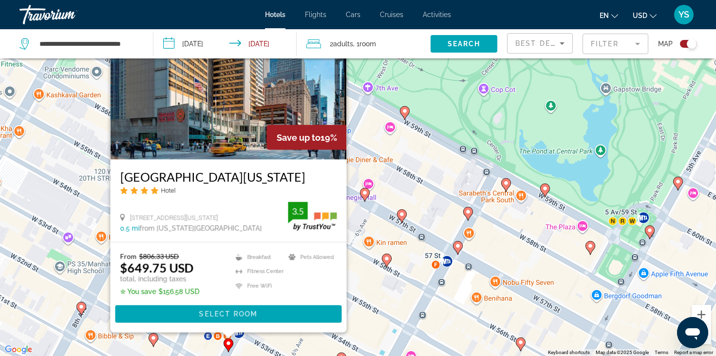
click at [401, 310] on div "To activate drag with keyboard, press Alt + Enter. Once in keyboard drag state,…" at bounding box center [358, 178] width 716 height 356
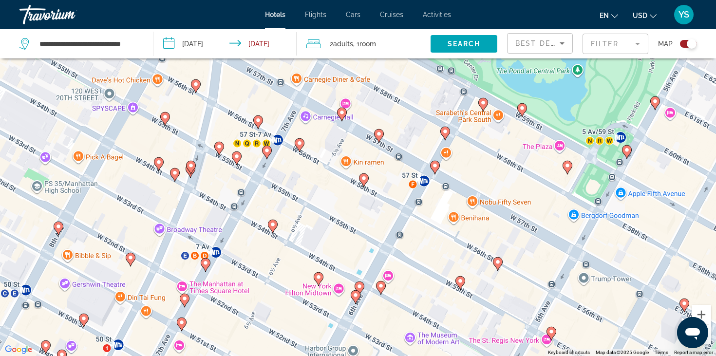
drag, startPoint x: 401, startPoint y: 310, endPoint x: 376, endPoint y: 225, distance: 89.4
click at [376, 225] on div "To activate drag with keyboard, press Alt + Enter. Once in keyboard drag state,…" at bounding box center [358, 178] width 716 height 356
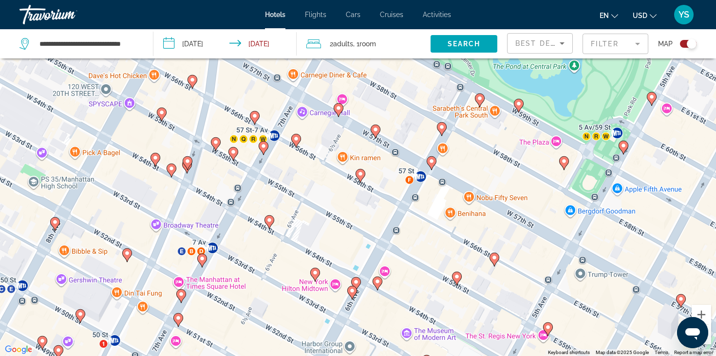
drag, startPoint x: 346, startPoint y: 235, endPoint x: 321, endPoint y: 204, distance: 40.2
click at [321, 204] on div "To activate drag with keyboard, press Alt + Enter. Once in keyboard drag state,…" at bounding box center [358, 178] width 716 height 356
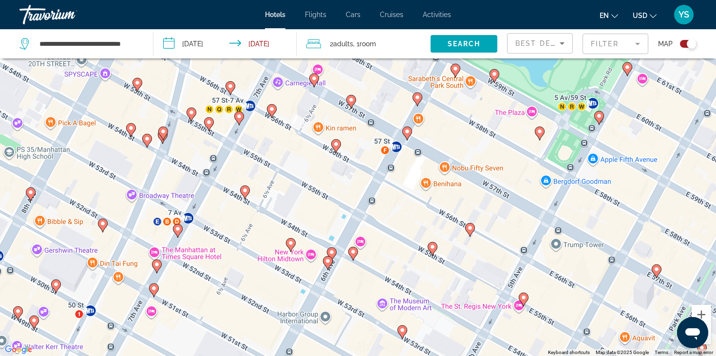
click at [103, 229] on icon "Main content" at bounding box center [102, 225] width 9 height 13
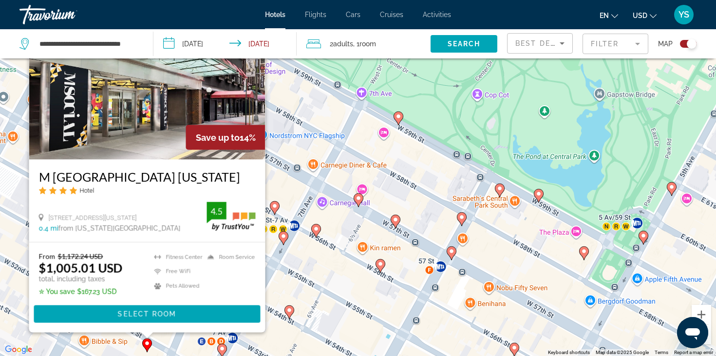
click at [312, 293] on div "To activate drag with keyboard, press Alt + Enter. Once in keyboard drag state,…" at bounding box center [358, 178] width 716 height 356
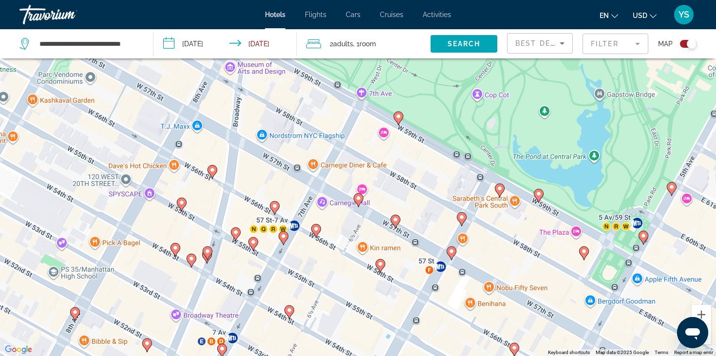
click at [74, 317] on icon "Main content" at bounding box center [75, 313] width 9 height 13
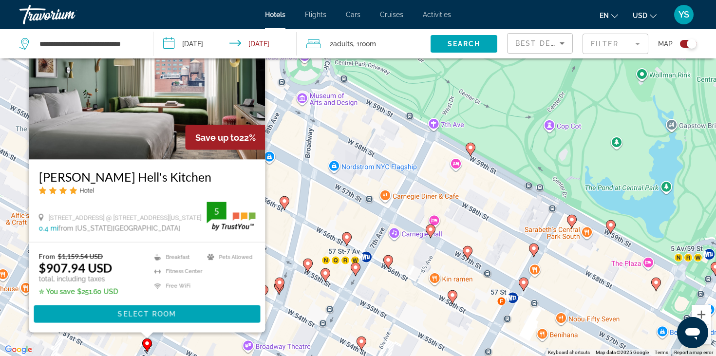
click at [312, 304] on div "To activate drag with keyboard, press Alt + Enter. Once in keyboard drag state,…" at bounding box center [358, 178] width 716 height 356
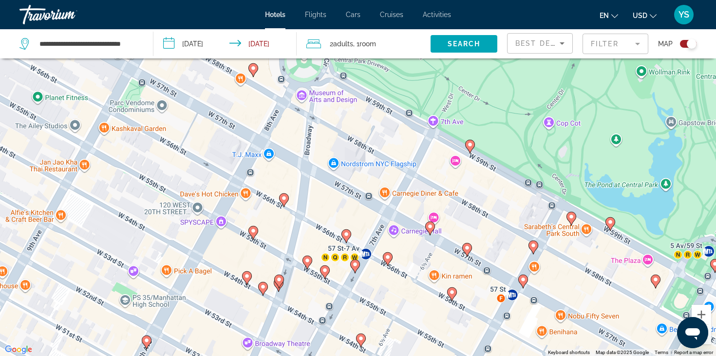
drag, startPoint x: 312, startPoint y: 304, endPoint x: 252, endPoint y: 205, distance: 115.2
click at [252, 205] on div "To activate drag with keyboard, press Alt + Enter. Once in keyboard drag state,…" at bounding box center [358, 178] width 716 height 356
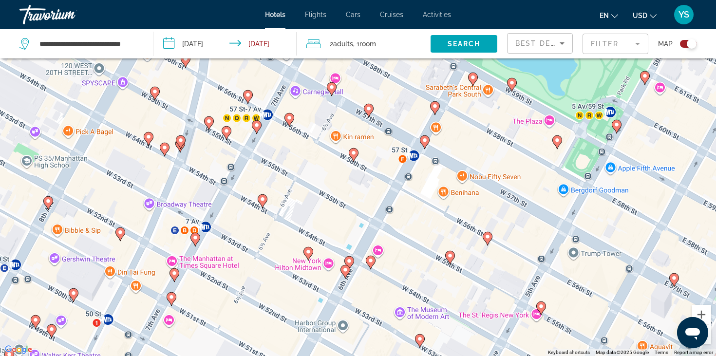
drag, startPoint x: 252, startPoint y: 205, endPoint x: 205, endPoint y: 153, distance: 70.7
click at [205, 153] on div "To activate drag with keyboard, press Alt + Enter. Once in keyboard drag state,…" at bounding box center [358, 178] width 716 height 356
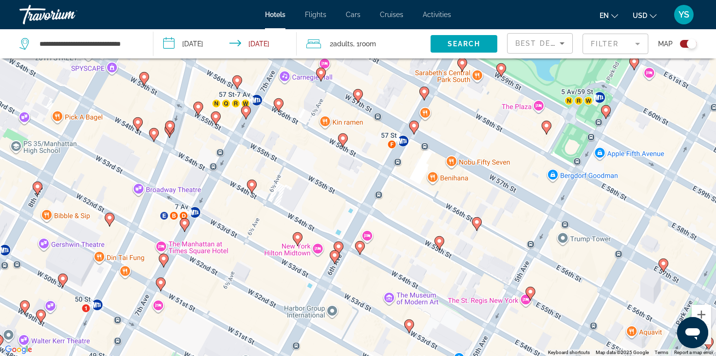
click at [407, 326] on image "Main content" at bounding box center [409, 325] width 6 height 6
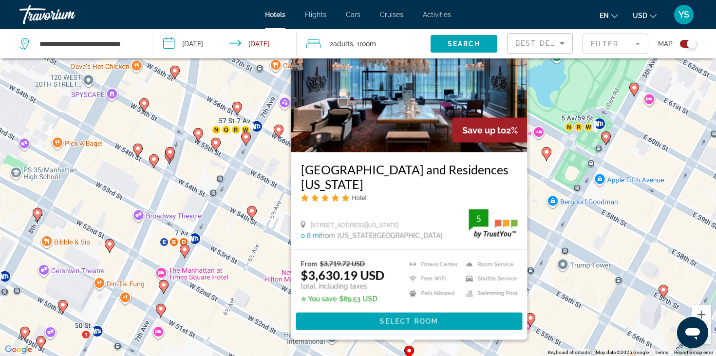
click at [266, 309] on div "To activate drag with keyboard, press Alt + Enter. Once in keyboard drag state,…" at bounding box center [358, 178] width 716 height 356
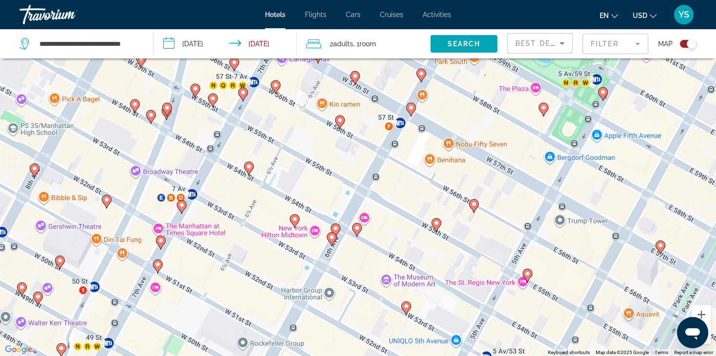
drag, startPoint x: 277, startPoint y: 299, endPoint x: 274, endPoint y: 251, distance: 48.4
click at [274, 251] on div "To activate drag with keyboard, press Alt + Enter. Once in keyboard drag state,…" at bounding box center [358, 178] width 716 height 356
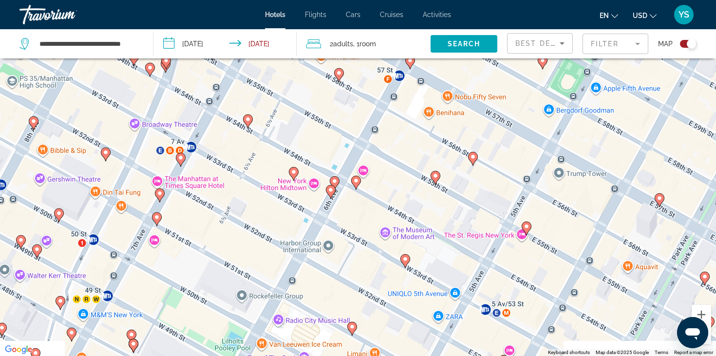
drag, startPoint x: 276, startPoint y: 276, endPoint x: 278, endPoint y: 219, distance: 56.6
click at [277, 219] on div "To activate drag with keyboard, press Alt + Enter. Once in keyboard drag state,…" at bounding box center [358, 178] width 716 height 356
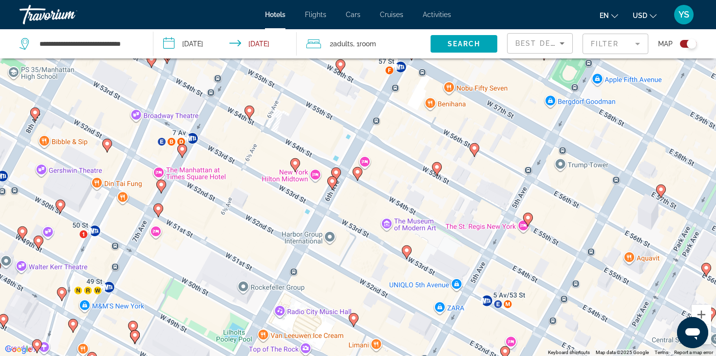
click at [157, 214] on icon "Main content" at bounding box center [158, 210] width 10 height 14
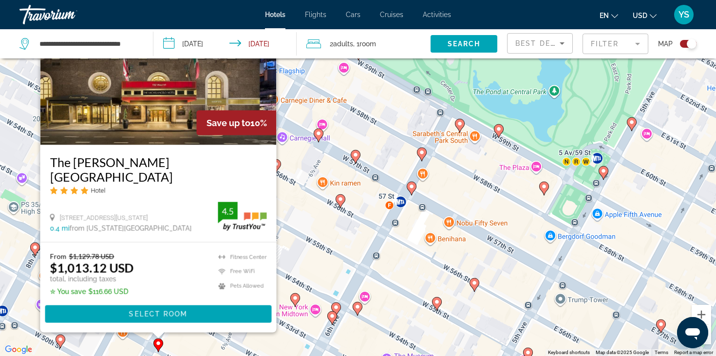
click at [314, 320] on div "To activate drag with keyboard, press Alt + Enter. Once in keyboard drag state,…" at bounding box center [358, 178] width 716 height 356
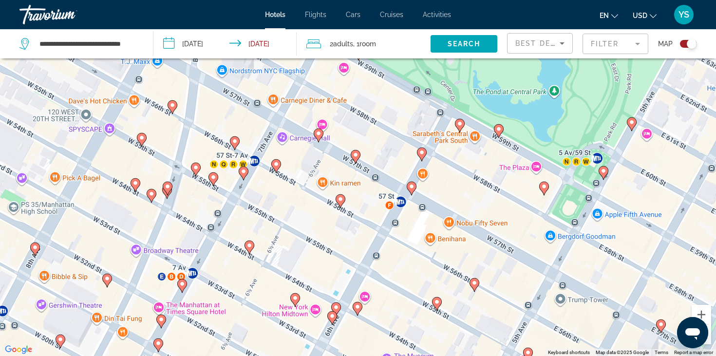
click at [184, 285] on image "Main content" at bounding box center [182, 284] width 6 height 6
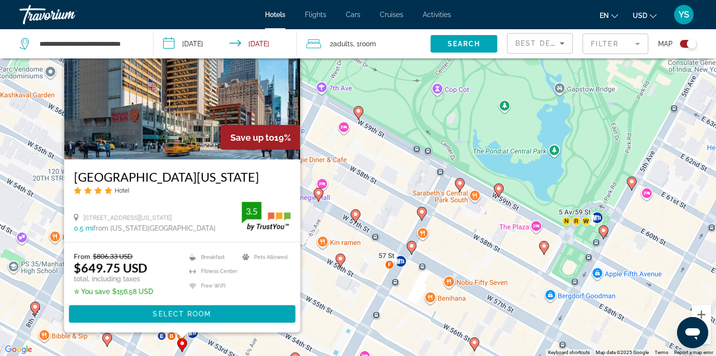
click at [297, 350] on div "To activate drag with keyboard, press Alt + Enter. Once in keyboard drag state,…" at bounding box center [358, 178] width 716 height 356
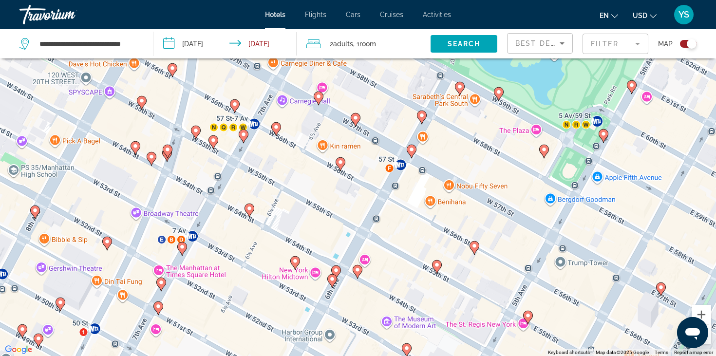
drag, startPoint x: 263, startPoint y: 340, endPoint x: 262, endPoint y: 241, distance: 98.9
click at [262, 241] on div "To activate drag with keyboard, press Alt + Enter. Once in keyboard drag state,…" at bounding box center [358, 178] width 716 height 356
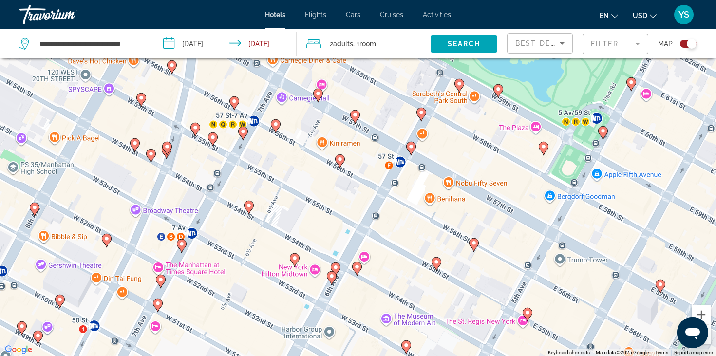
click at [158, 277] on image "Main content" at bounding box center [161, 280] width 6 height 6
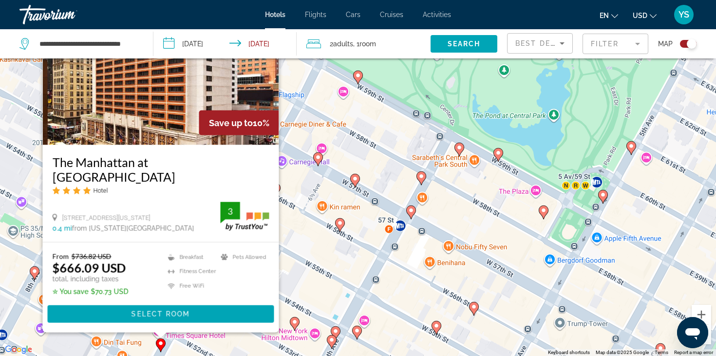
click at [261, 344] on div "To activate drag with keyboard, press Alt + Enter. Once in keyboard drag state,…" at bounding box center [358, 178] width 716 height 356
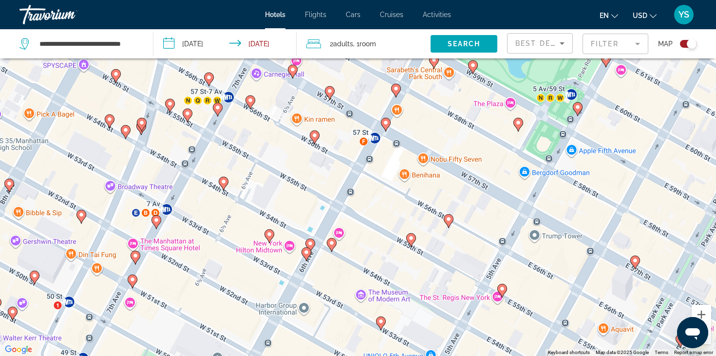
drag, startPoint x: 284, startPoint y: 341, endPoint x: 257, endPoint y: 250, distance: 94.4
click at [257, 250] on div "To activate drag with keyboard, press Alt + Enter. Once in keyboard drag state,…" at bounding box center [358, 178] width 716 height 356
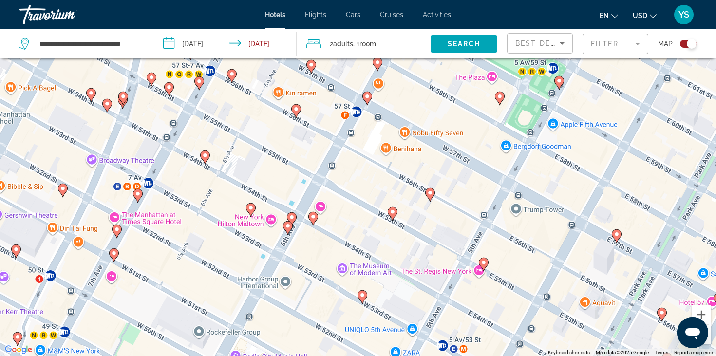
drag, startPoint x: 195, startPoint y: 275, endPoint x: 165, endPoint y: 228, distance: 56.4
click at [165, 228] on div "To activate drag with keyboard, press Alt + Enter. Once in keyboard drag state,…" at bounding box center [358, 178] width 716 height 356
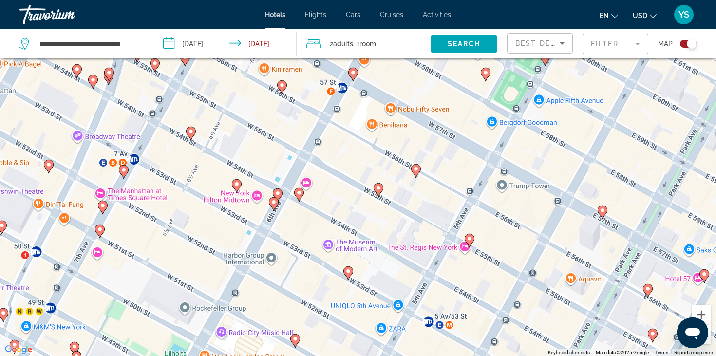
drag, startPoint x: 270, startPoint y: 275, endPoint x: 216, endPoint y: 192, distance: 98.9
click at [216, 192] on div "To activate drag with keyboard, press Alt + Enter. Once in keyboard drag state,…" at bounding box center [358, 178] width 716 height 356
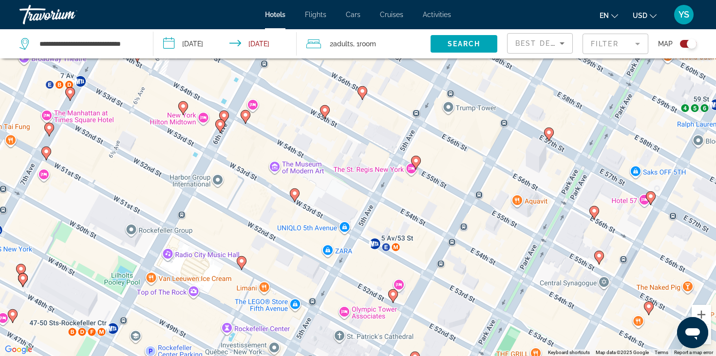
click at [241, 265] on icon "Main content" at bounding box center [241, 262] width 9 height 13
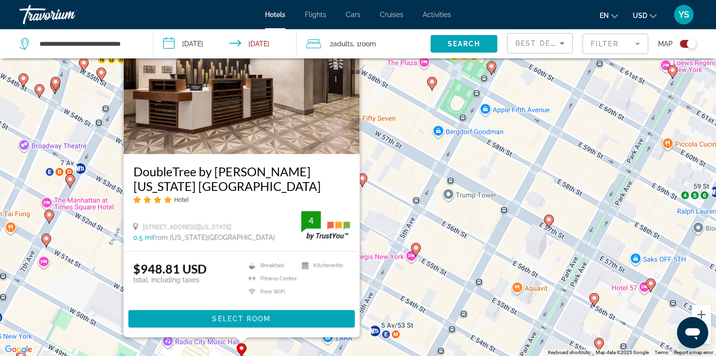
click at [363, 195] on div "To activate drag with keyboard, press Alt + Enter. Once in keyboard drag state,…" at bounding box center [358, 178] width 716 height 356
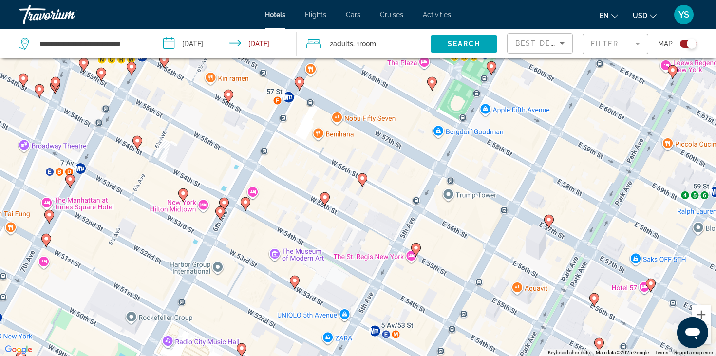
click at [324, 201] on icon "Main content" at bounding box center [325, 198] width 9 height 13
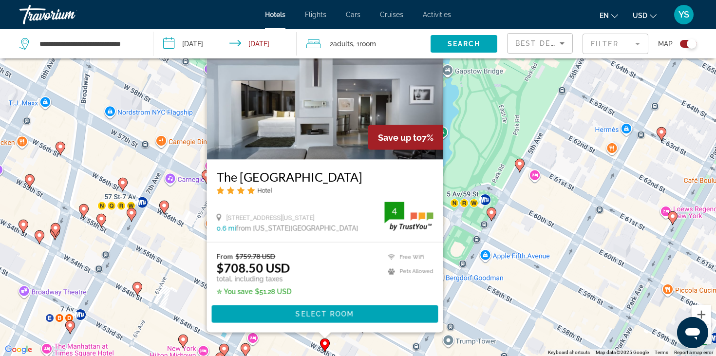
click at [282, 345] on div "To activate drag with keyboard, press Alt + Enter. Once in keyboard drag state,…" at bounding box center [358, 178] width 716 height 356
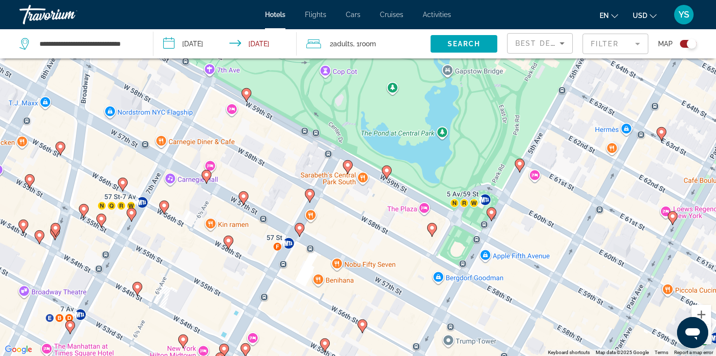
click at [362, 325] on image "Main content" at bounding box center [363, 325] width 6 height 6
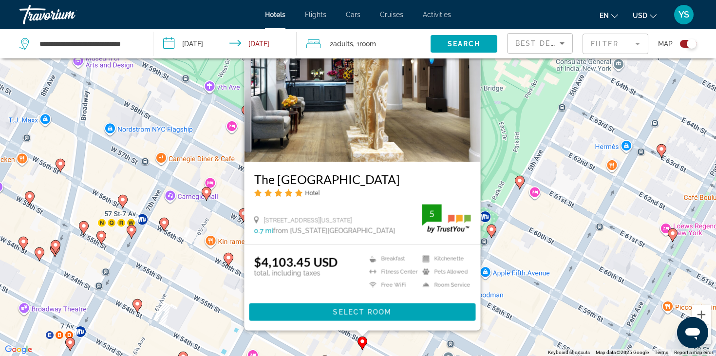
click at [296, 334] on div "To activate drag with keyboard, press Alt + Enter. Once in keyboard drag state,…" at bounding box center [358, 178] width 716 height 356
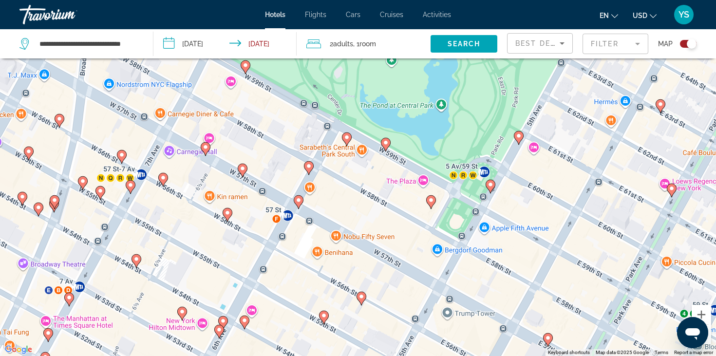
drag, startPoint x: 306, startPoint y: 340, endPoint x: 305, endPoint y: 295, distance: 44.8
click at [305, 294] on div "To activate drag with keyboard, press Alt + Enter. Once in keyboard drag state,…" at bounding box center [358, 178] width 716 height 356
click at [324, 318] on image "Main content" at bounding box center [324, 316] width 6 height 6
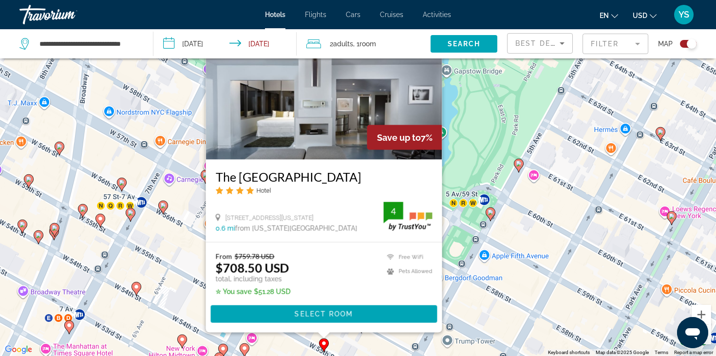
click at [328, 173] on h3 "The [GEOGRAPHIC_DATA]" at bounding box center [324, 176] width 217 height 15
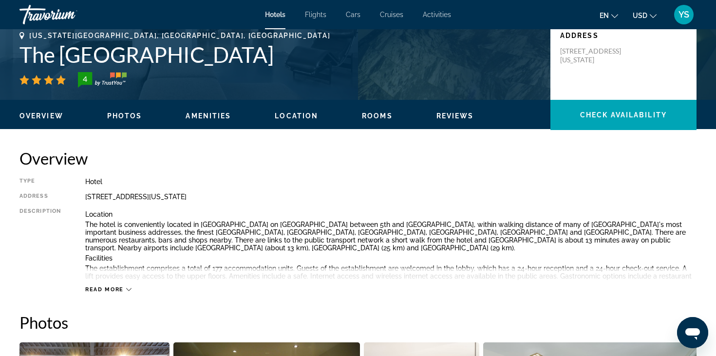
scroll to position [226, 0]
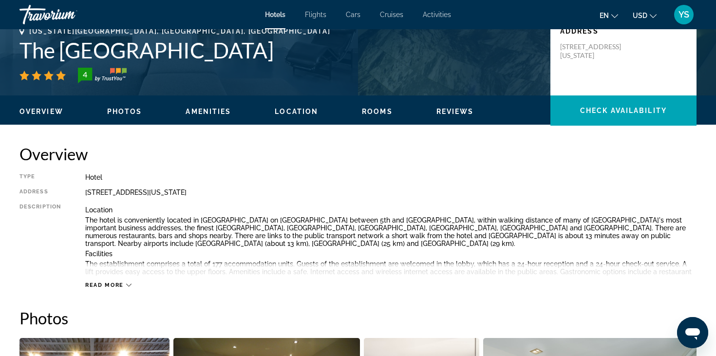
click at [114, 281] on div "Read more" at bounding box center [390, 275] width 611 height 27
click at [121, 286] on span "Read more" at bounding box center [104, 285] width 38 height 6
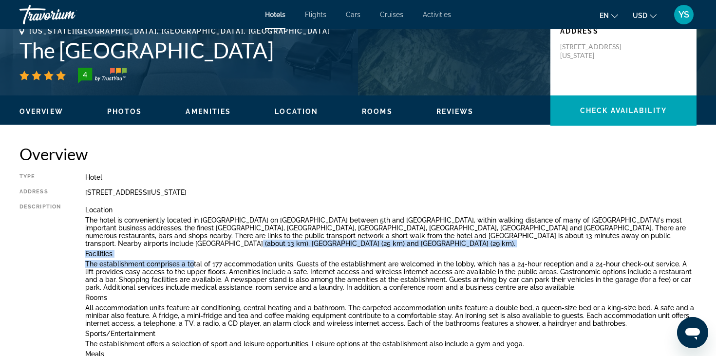
drag, startPoint x: 193, startPoint y: 261, endPoint x: 193, endPoint y: 246, distance: 15.1
click at [193, 246] on div "Location The hotel is conveniently located in [GEOGRAPHIC_DATA] on [GEOGRAPHIC_…" at bounding box center [390, 298] width 611 height 188
click at [193, 246] on p "The hotel is conveniently located in [GEOGRAPHIC_DATA] on [GEOGRAPHIC_DATA] bet…" at bounding box center [390, 231] width 611 height 31
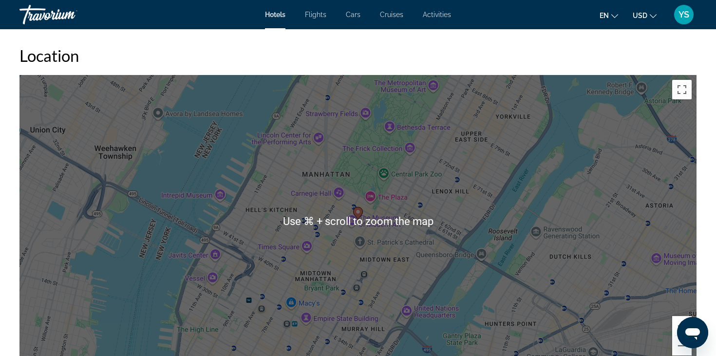
scroll to position [1034, 0]
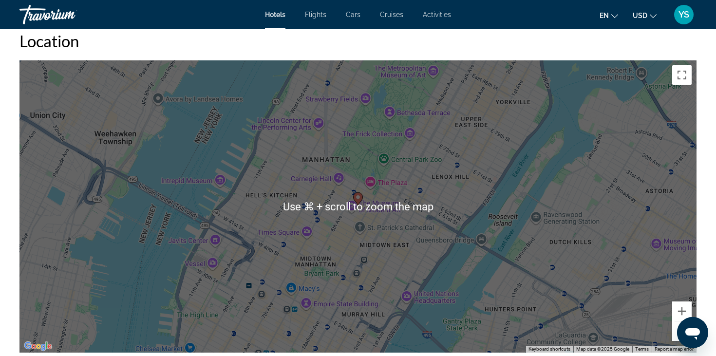
click at [361, 215] on div "To activate drag with keyboard, press Alt + Enter. Once in keyboard drag state,…" at bounding box center [357, 206] width 677 height 292
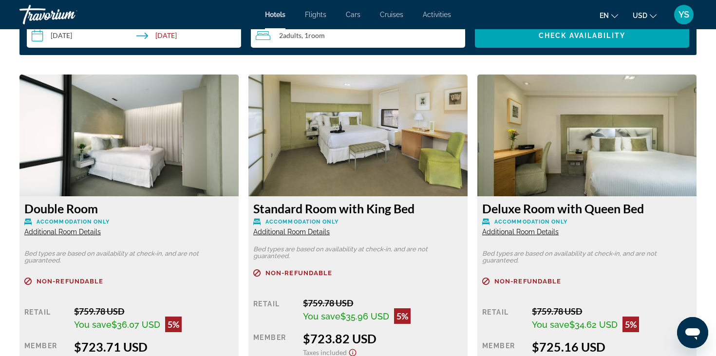
scroll to position [1420, 0]
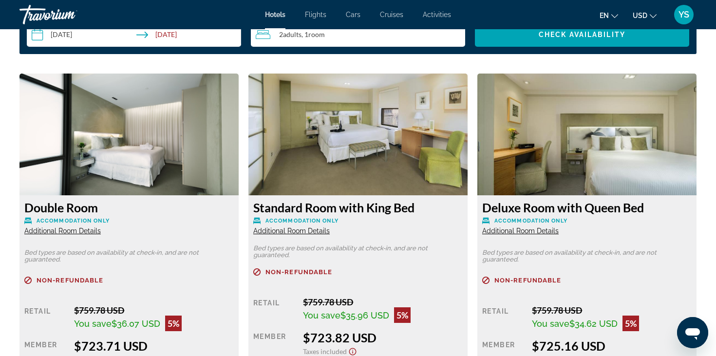
click at [95, 228] on span "Additional Room Details" at bounding box center [62, 231] width 76 height 8
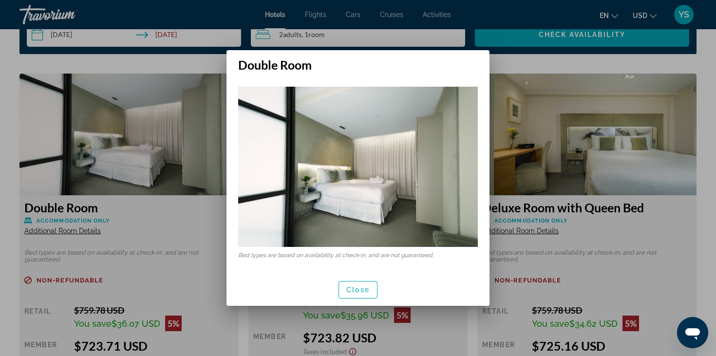
scroll to position [0, 0]
click at [520, 184] on div at bounding box center [358, 178] width 716 height 356
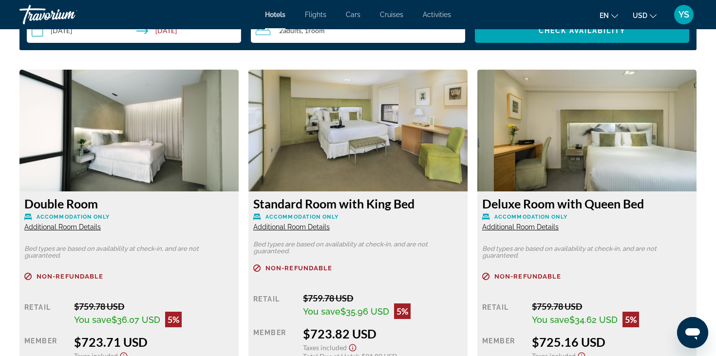
scroll to position [1425, 0]
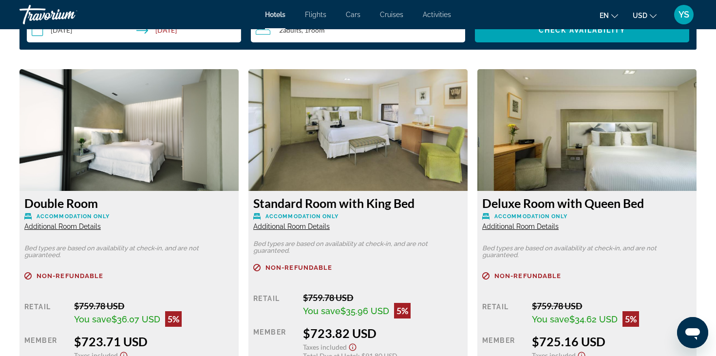
click at [284, 229] on span "Additional Room Details" at bounding box center [291, 227] width 76 height 8
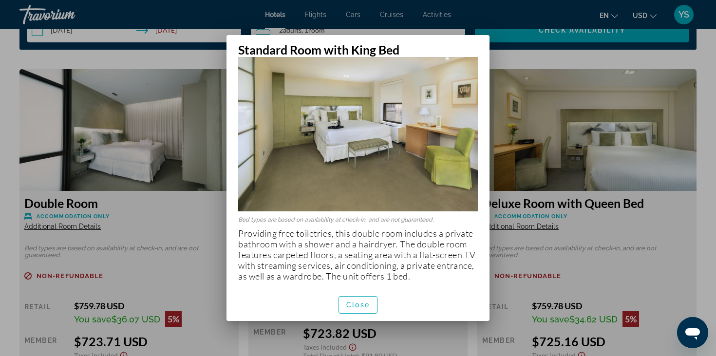
scroll to position [23, 0]
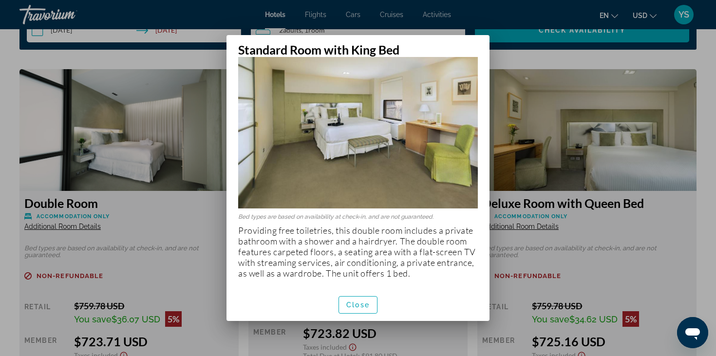
click at [183, 266] on div at bounding box center [358, 178] width 716 height 356
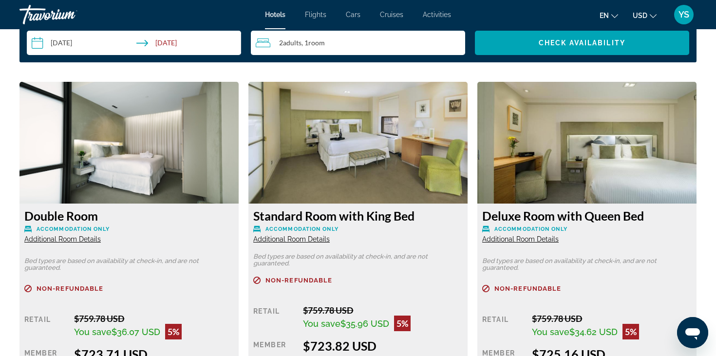
scroll to position [1422, 0]
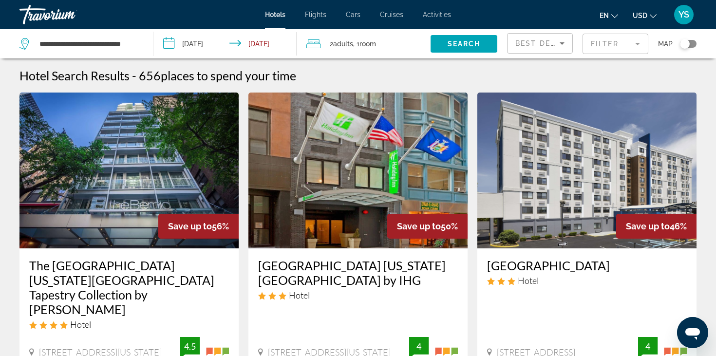
click at [686, 47] on div "Toggle map" at bounding box center [685, 44] width 10 height 10
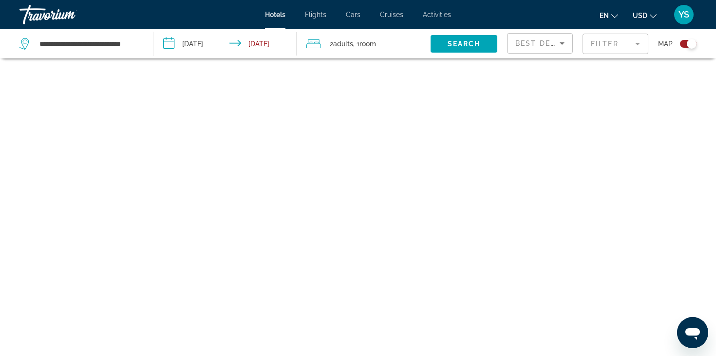
scroll to position [58, 0]
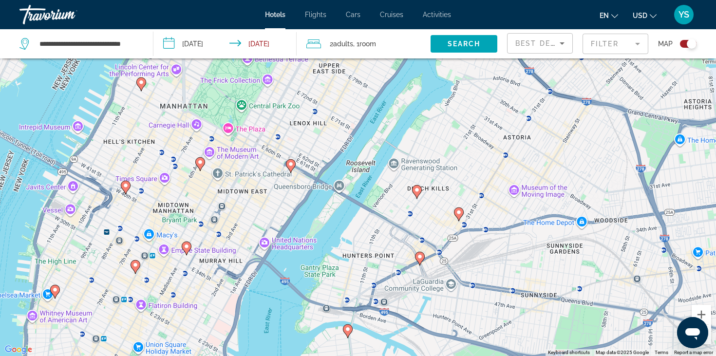
drag, startPoint x: 182, startPoint y: 179, endPoint x: 196, endPoint y: 167, distance: 18.3
click at [196, 167] on div "To activate drag with keyboard, press Alt + Enter. Once in keyboard drag state,…" at bounding box center [358, 178] width 716 height 356
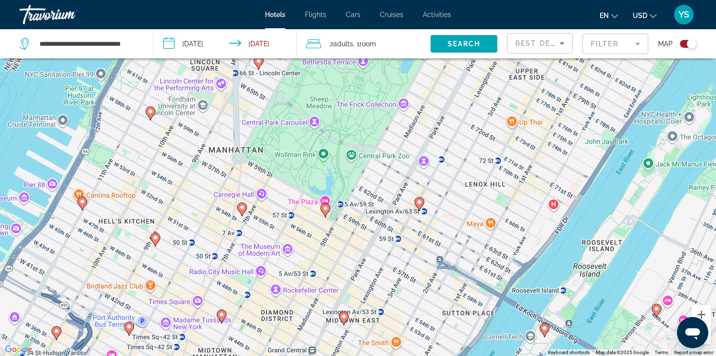
drag, startPoint x: 138, startPoint y: 158, endPoint x: 196, endPoint y: 300, distance: 153.2
click at [196, 300] on div "To activate drag with keyboard, press Alt + Enter. Once in keyboard drag state,…" at bounding box center [358, 178] width 716 height 356
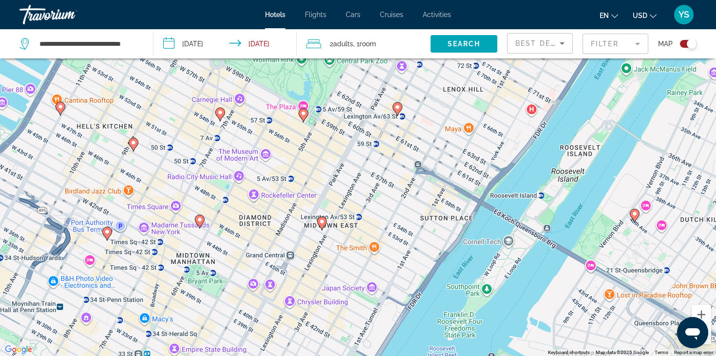
drag, startPoint x: 327, startPoint y: 293, endPoint x: 260, endPoint y: 69, distance: 233.4
click at [261, 69] on div "To activate drag with keyboard, press Alt + Enter. Once in keyboard drag state,…" at bounding box center [358, 178] width 716 height 356
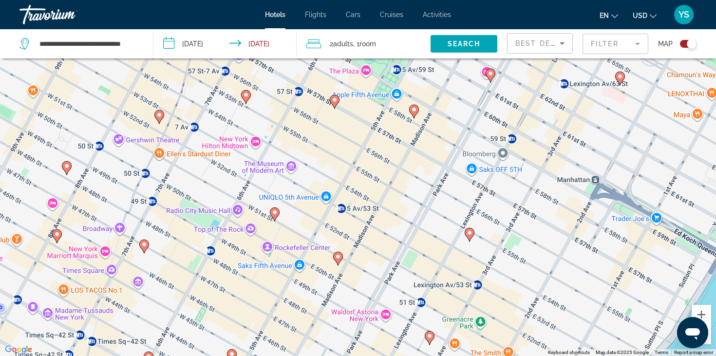
click at [159, 115] on image "Main content" at bounding box center [159, 115] width 6 height 6
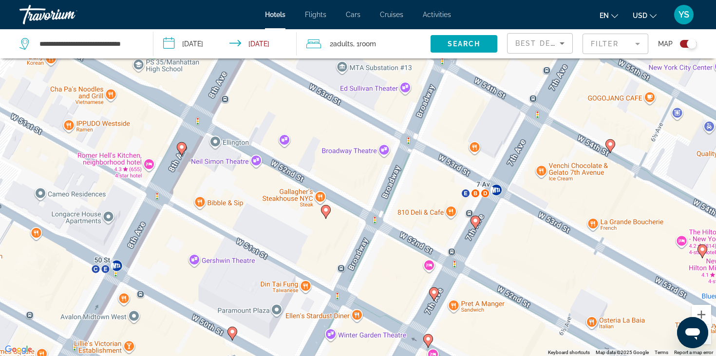
click at [322, 212] on icon "Main content" at bounding box center [326, 211] width 9 height 13
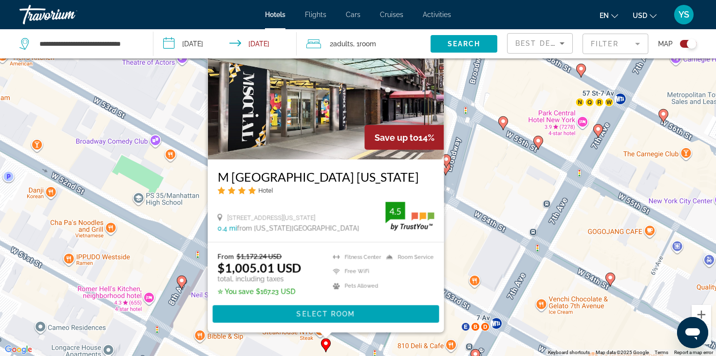
click at [487, 271] on div "To activate drag with keyboard, press Alt + Enter. Once in keyboard drag state,…" at bounding box center [358, 178] width 716 height 356
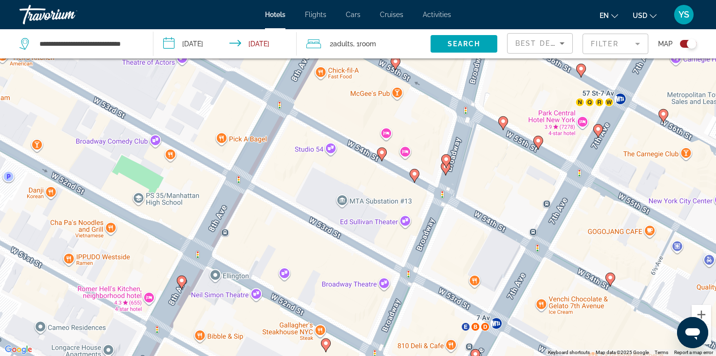
click at [476, 349] on icon "Main content" at bounding box center [475, 355] width 9 height 13
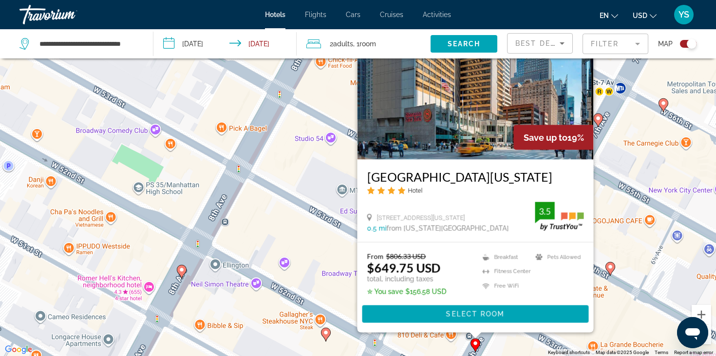
click at [329, 279] on div "To activate drag with keyboard, press Alt + Enter. Once in keyboard drag state,…" at bounding box center [358, 178] width 716 height 356
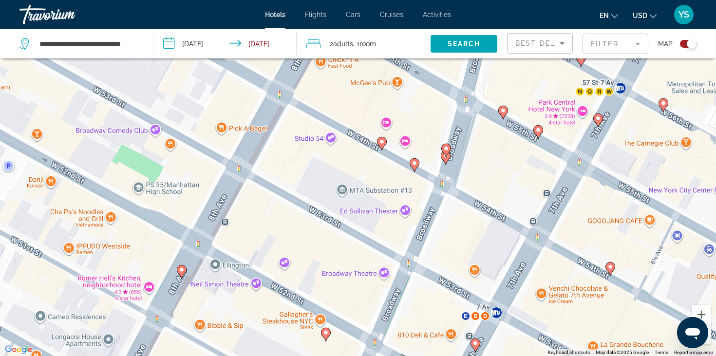
click at [182, 271] on image "Main content" at bounding box center [182, 270] width 6 height 6
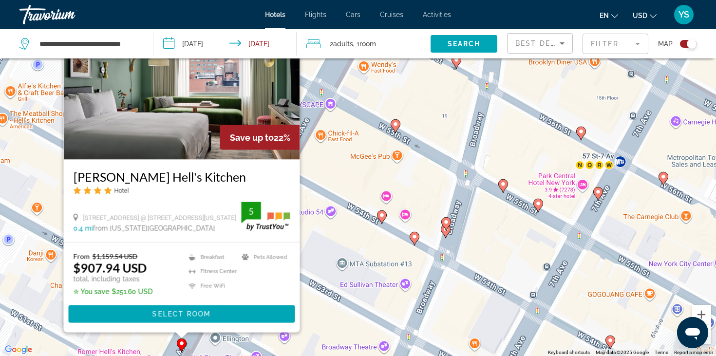
click at [381, 305] on div "To activate drag with keyboard, press Alt + Enter. Once in keyboard drag state,…" at bounding box center [358, 178] width 716 height 356
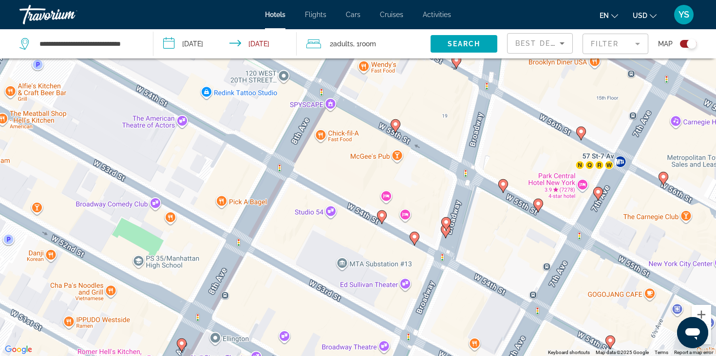
click at [444, 222] on image "Main content" at bounding box center [446, 222] width 6 height 6
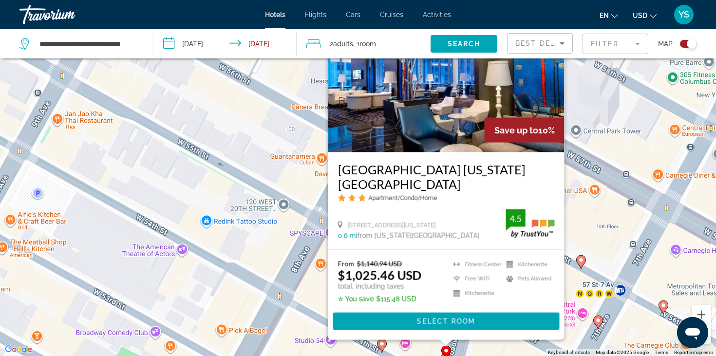
click at [306, 285] on div "To activate drag with keyboard, press Alt + Enter. Once in keyboard drag state,…" at bounding box center [358, 178] width 716 height 356
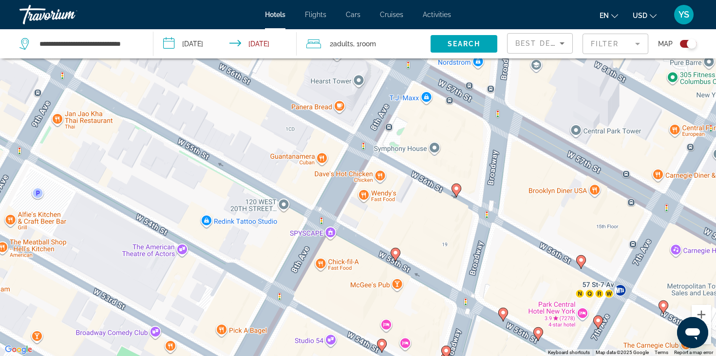
click at [382, 343] on image "Main content" at bounding box center [382, 344] width 6 height 6
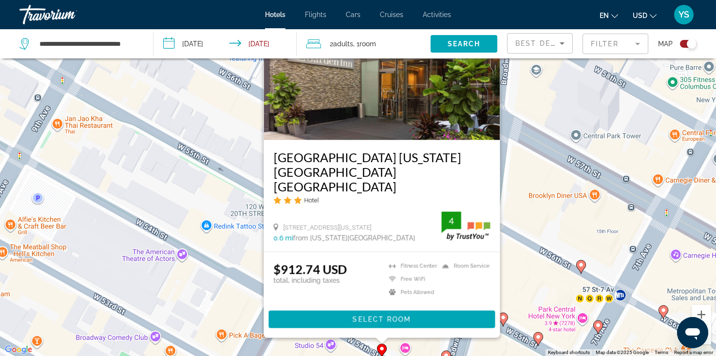
click at [520, 279] on div "To activate drag with keyboard, press Alt + Enter. Once in keyboard drag state,…" at bounding box center [358, 178] width 716 height 356
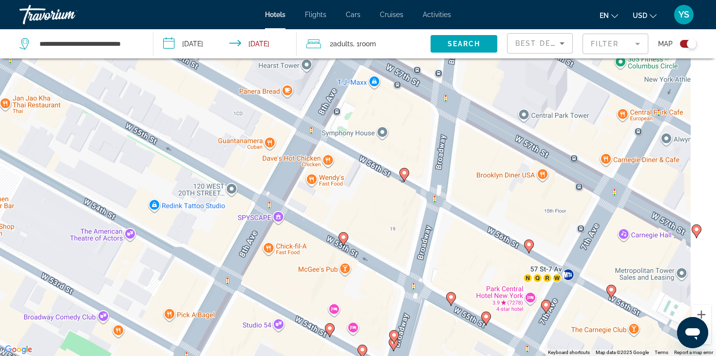
drag, startPoint x: 520, startPoint y: 279, endPoint x: 432, endPoint y: 242, distance: 95.6
click at [432, 242] on div "To activate drag with keyboard, press Alt + Enter. Once in keyboard drag state,…" at bounding box center [358, 178] width 716 height 356
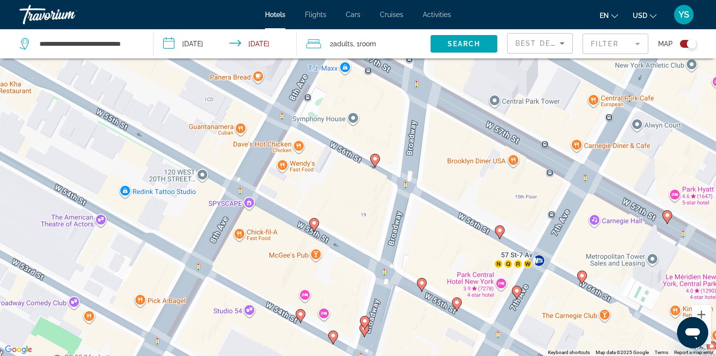
click at [419, 285] on icon "Main content" at bounding box center [422, 284] width 9 height 13
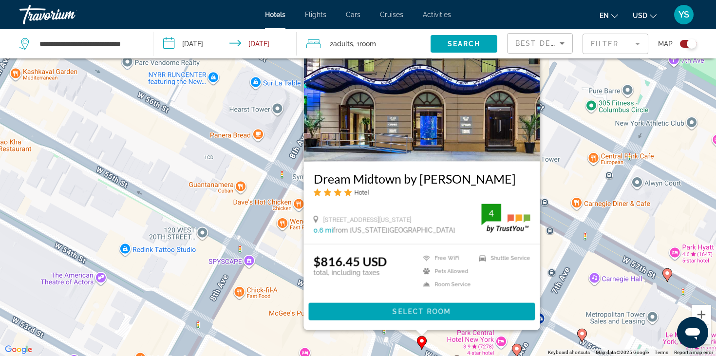
click at [285, 289] on div "To activate drag with keyboard, press Alt + Enter. Once in keyboard drag state,…" at bounding box center [358, 178] width 716 height 356
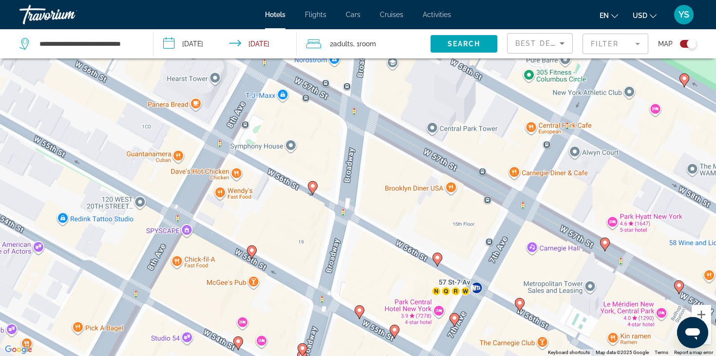
drag, startPoint x: 524, startPoint y: 325, endPoint x: 459, endPoint y: 293, distance: 72.6
click at [459, 293] on div "To activate drag with keyboard, press Alt + Enter. Once in keyboard drag state,…" at bounding box center [358, 178] width 716 height 356
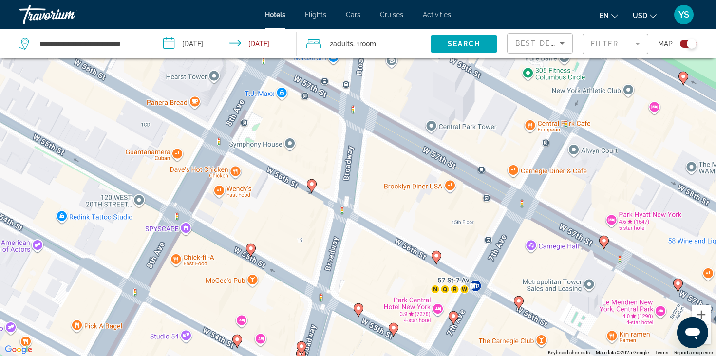
click at [392, 327] on image "Main content" at bounding box center [394, 328] width 6 height 6
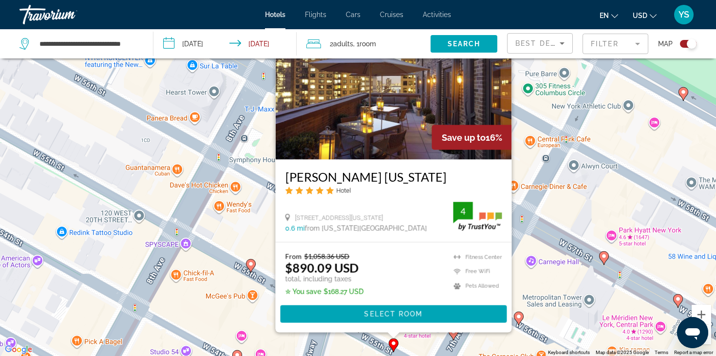
click at [539, 301] on div "To activate drag with keyboard, press Alt + Enter. Once in keyboard drag state,…" at bounding box center [358, 178] width 716 height 356
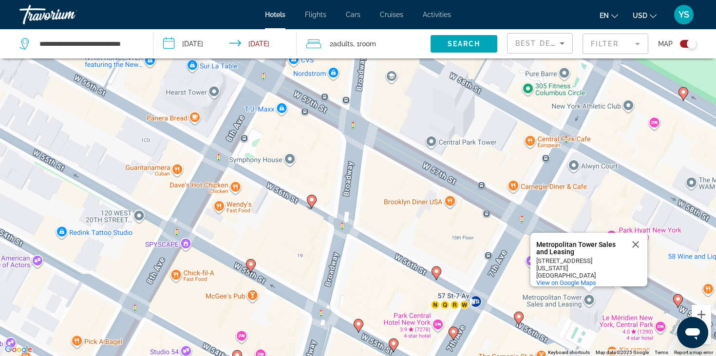
click at [452, 333] on image "Main content" at bounding box center [454, 332] width 6 height 6
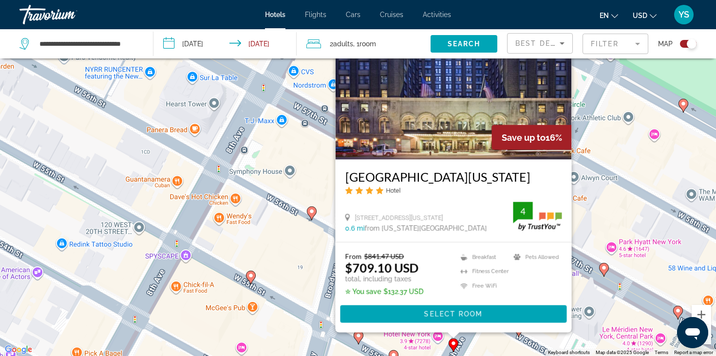
click at [305, 317] on div "To activate drag with keyboard, press Alt + Enter. Once in keyboard drag state,…" at bounding box center [358, 178] width 716 height 356
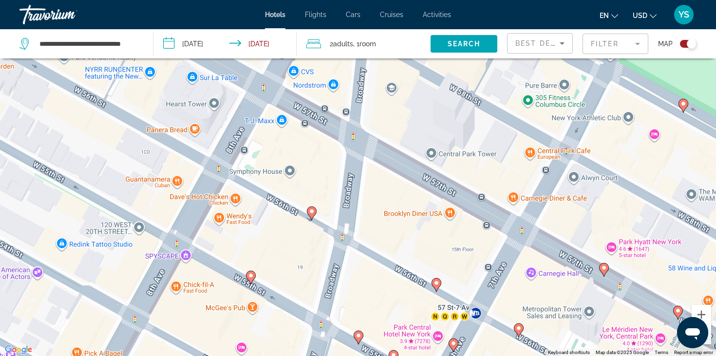
click at [361, 337] on image "Main content" at bounding box center [359, 336] width 6 height 6
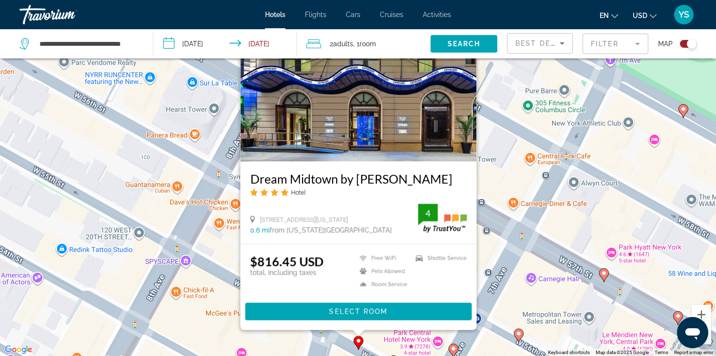
click at [347, 175] on h3 "Dream Midtown by [PERSON_NAME]" at bounding box center [358, 178] width 217 height 15
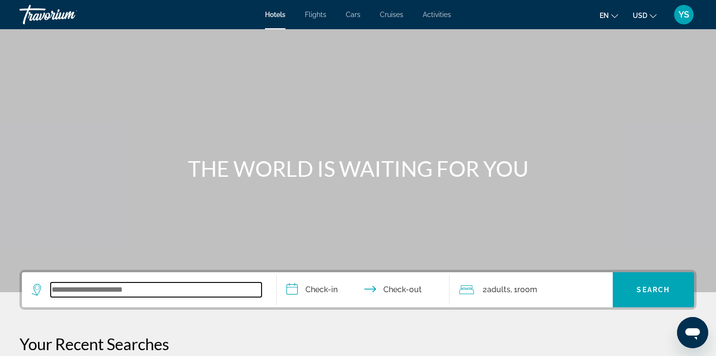
click at [130, 293] on input "Search widget" at bounding box center [156, 290] width 211 height 15
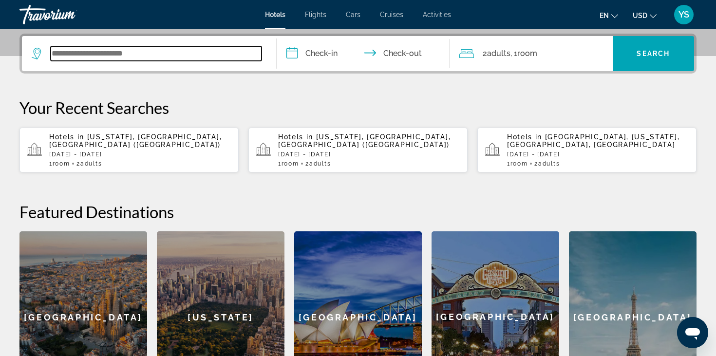
scroll to position [238, 0]
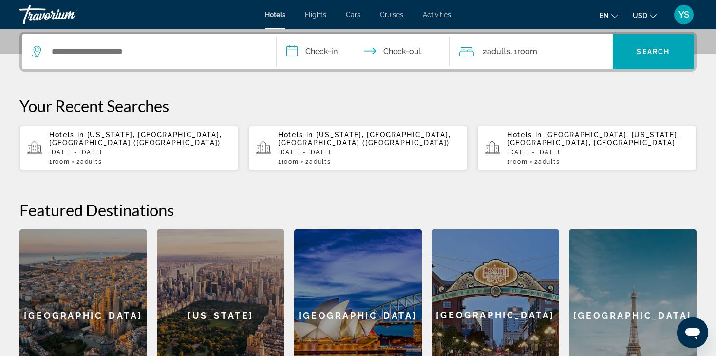
click at [135, 151] on p "[DATE] - [DATE]" at bounding box center [140, 152] width 182 height 7
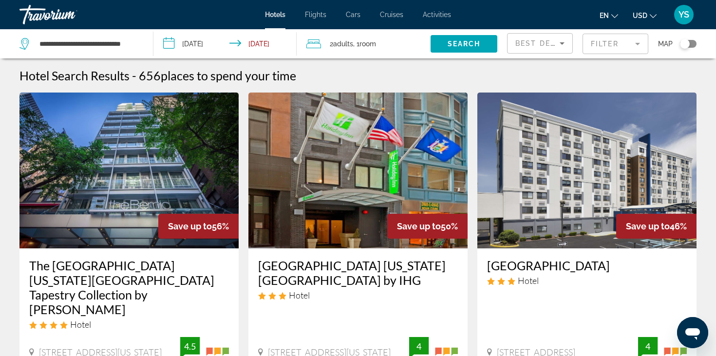
click at [693, 46] on div "Toggle map" at bounding box center [688, 44] width 17 height 8
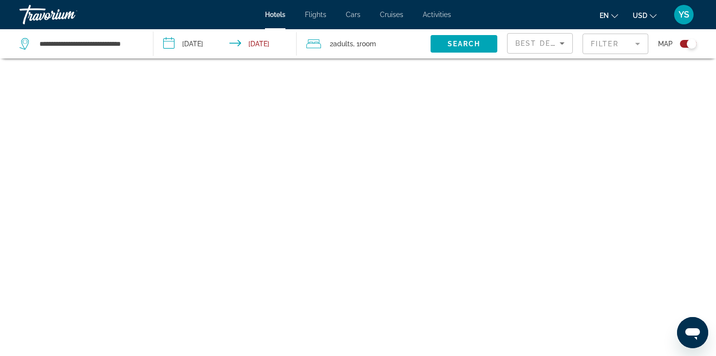
scroll to position [58, 0]
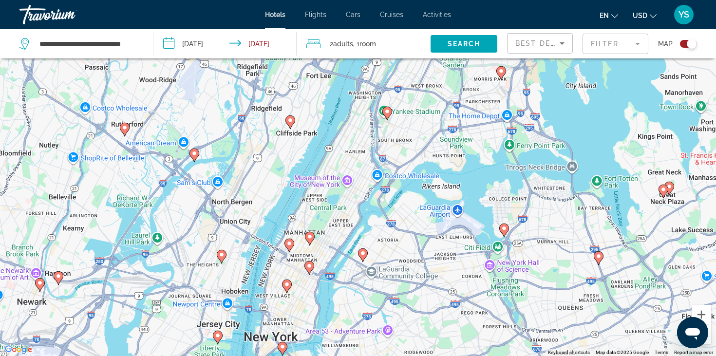
drag, startPoint x: 309, startPoint y: 245, endPoint x: 309, endPoint y: 214, distance: 31.2
click at [309, 214] on div "To activate drag with keyboard, press Alt + Enter. Once in keyboard drag state,…" at bounding box center [358, 178] width 716 height 356
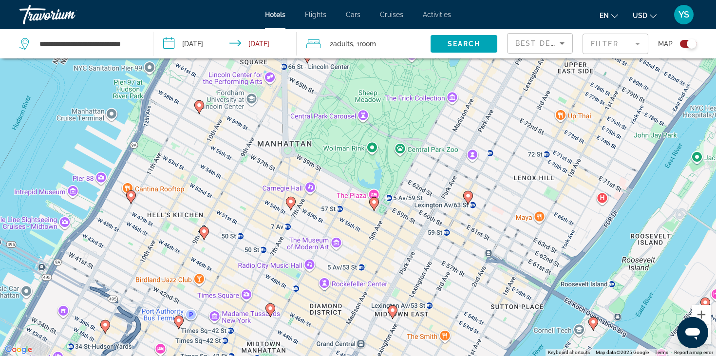
drag, startPoint x: 309, startPoint y: 240, endPoint x: 319, endPoint y: 206, distance: 35.5
click at [319, 206] on div "To activate drag with keyboard, press Alt + Enter. Once in keyboard drag state,…" at bounding box center [358, 178] width 716 height 356
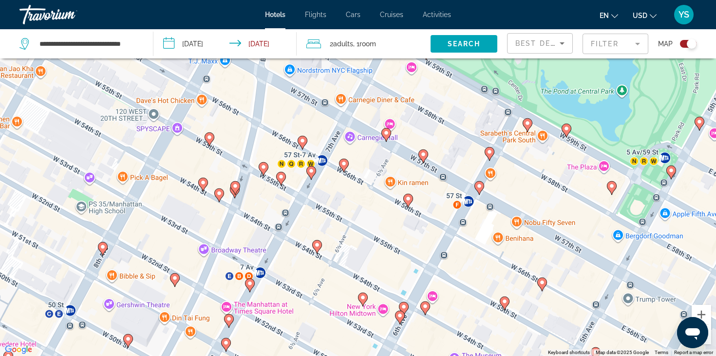
click at [214, 194] on icon "Main content" at bounding box center [219, 195] width 10 height 14
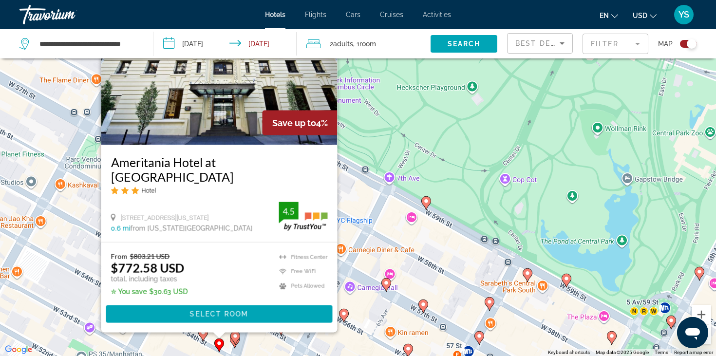
click at [257, 346] on div "To activate drag with keyboard, press Alt + Enter. Once in keyboard drag state,…" at bounding box center [358, 178] width 716 height 356
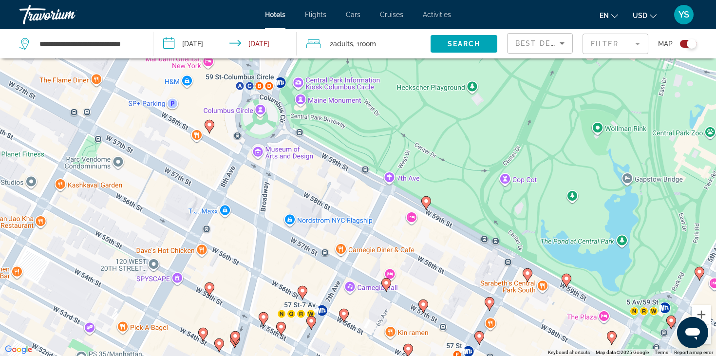
click at [205, 334] on image "Main content" at bounding box center [203, 333] width 6 height 6
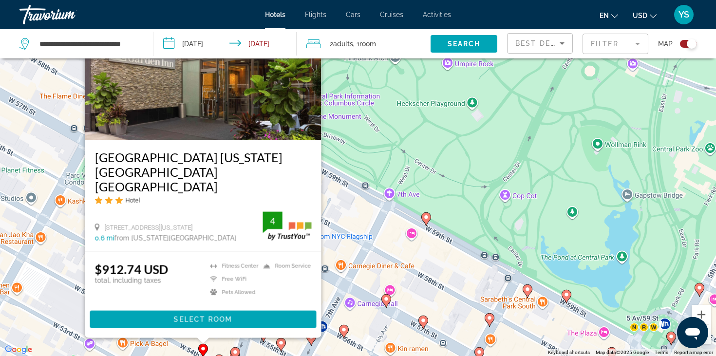
click at [262, 347] on div "To activate drag with keyboard, press Alt + Enter. Once in keyboard drag state,…" at bounding box center [358, 178] width 716 height 356
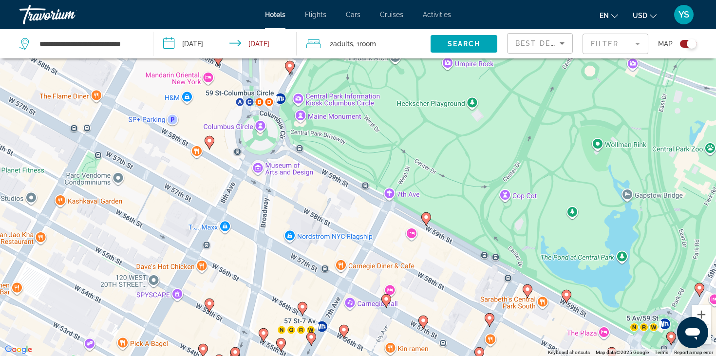
click at [230, 351] on icon "Main content" at bounding box center [235, 354] width 10 height 14
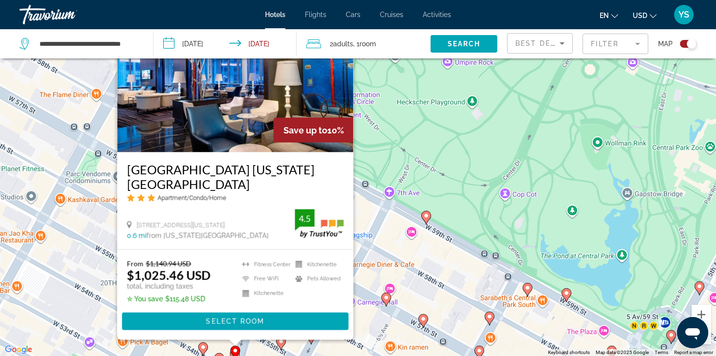
click at [280, 348] on icon "Main content" at bounding box center [281, 343] width 10 height 14
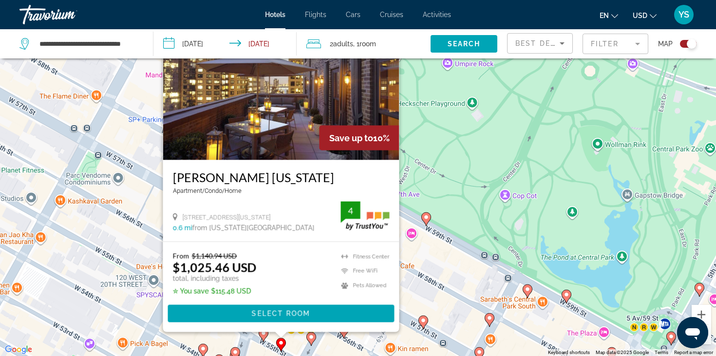
click at [261, 337] on icon "Main content" at bounding box center [263, 334] width 9 height 13
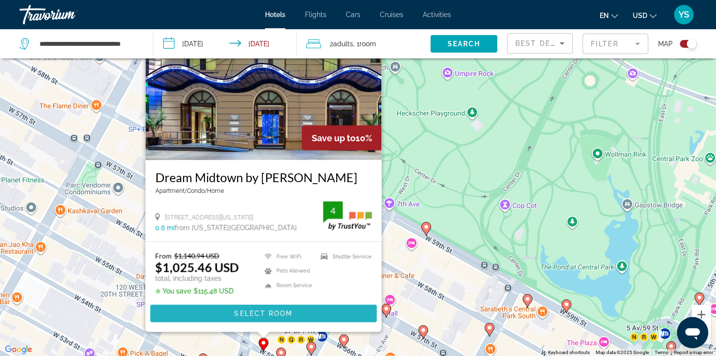
click at [243, 314] on span "Select Room" at bounding box center [263, 314] width 58 height 8
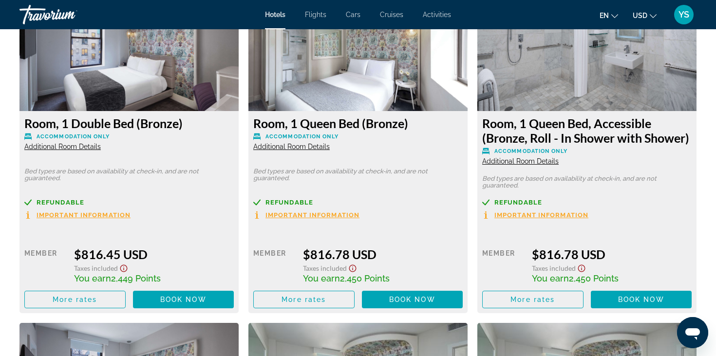
scroll to position [1360, 0]
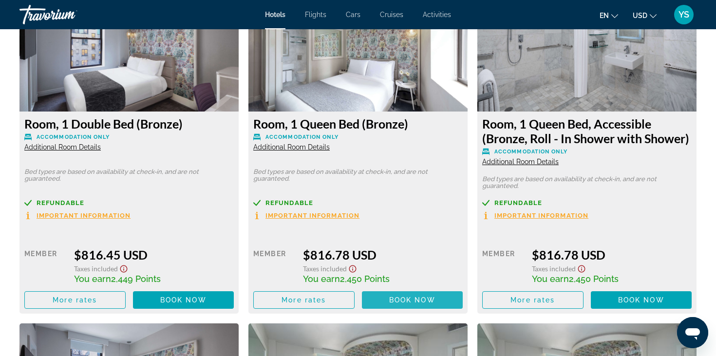
click at [407, 305] on span "Main content" at bounding box center [412, 299] width 101 height 23
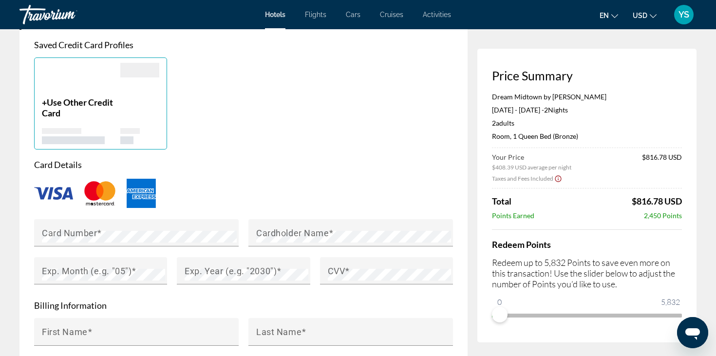
scroll to position [754, 0]
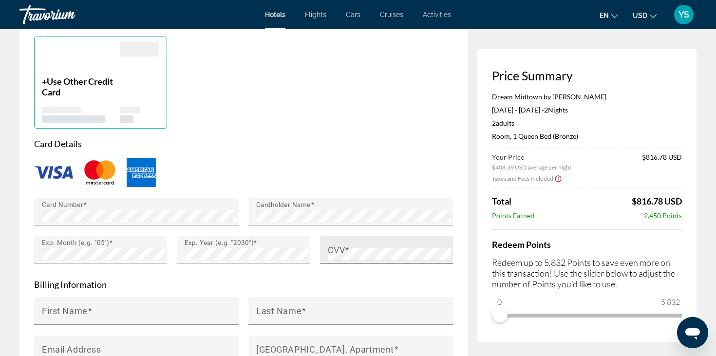
click at [367, 236] on div "CVV" at bounding box center [389, 249] width 123 height 27
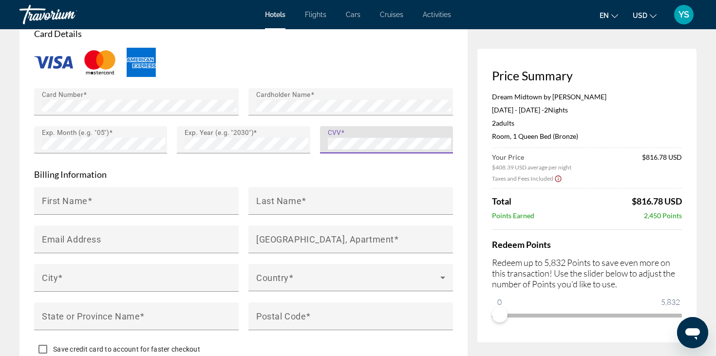
scroll to position [881, 0]
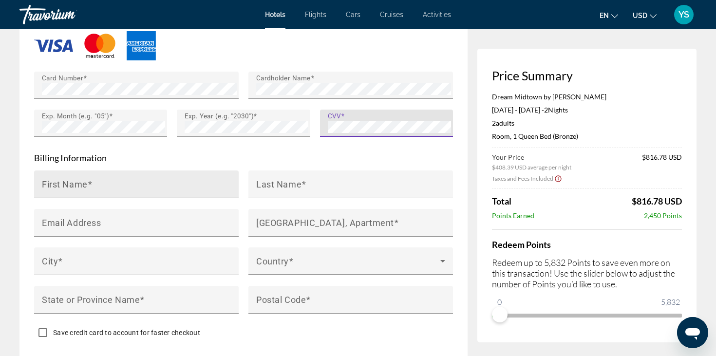
click at [132, 171] on div "First Name" at bounding box center [139, 185] width 195 height 28
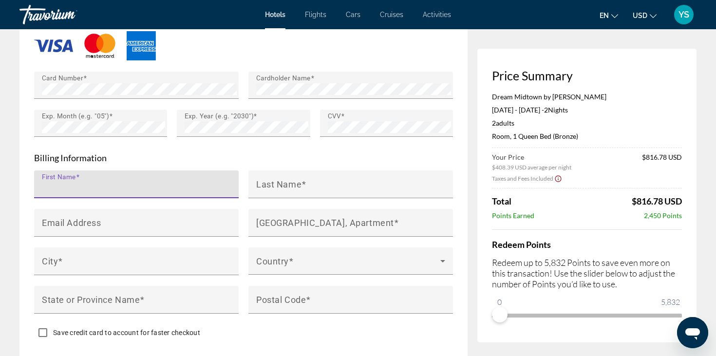
click at [128, 183] on input "First Name" at bounding box center [139, 189] width 195 height 12
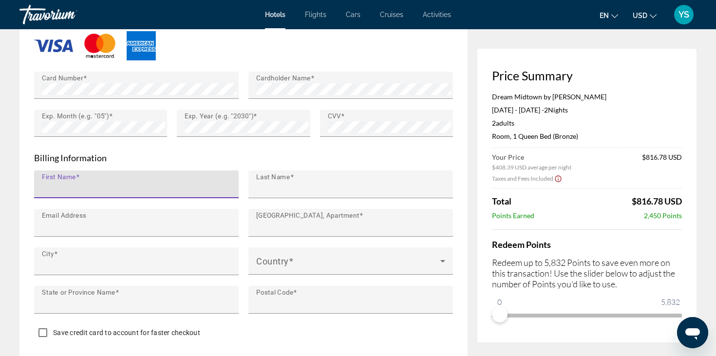
type input "******"
type input "**********"
type input "********"
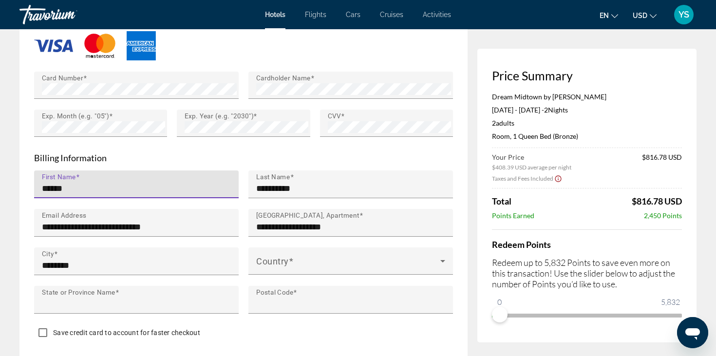
type input "********"
type input "*****"
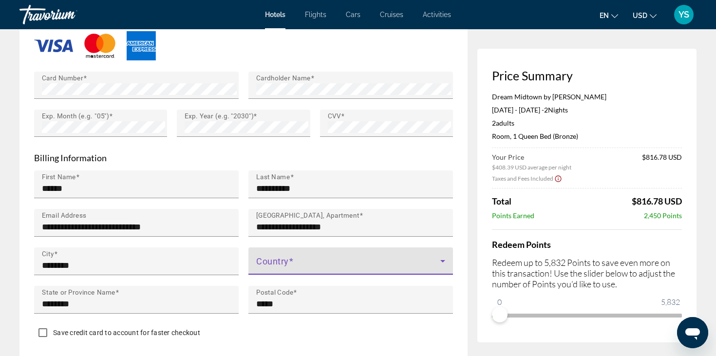
click at [296, 259] on span "Main content" at bounding box center [348, 265] width 184 height 12
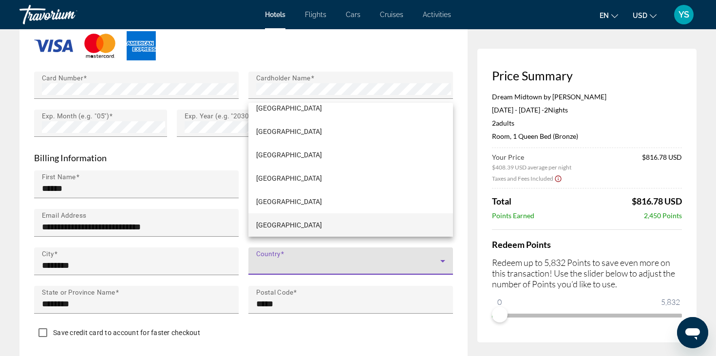
scroll to position [5553, 0]
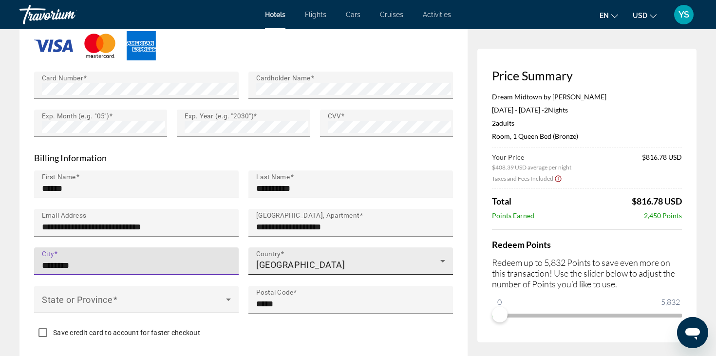
click at [96, 260] on input "********" at bounding box center [139, 266] width 195 height 12
type input "*********"
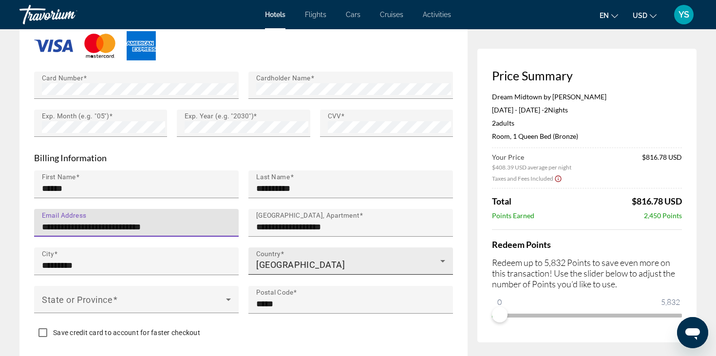
click at [189, 221] on input "**********" at bounding box center [139, 227] width 195 height 12
type input "**********"
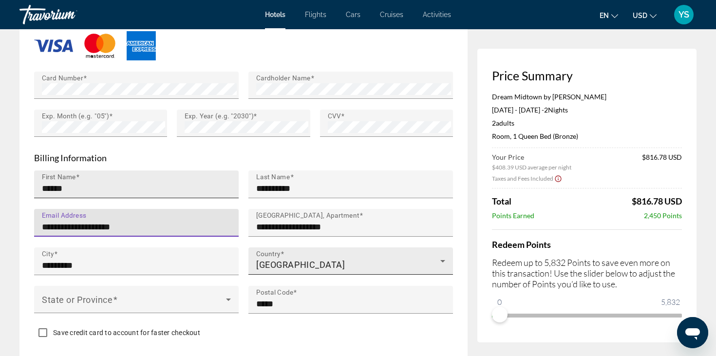
scroll to position [896, 0]
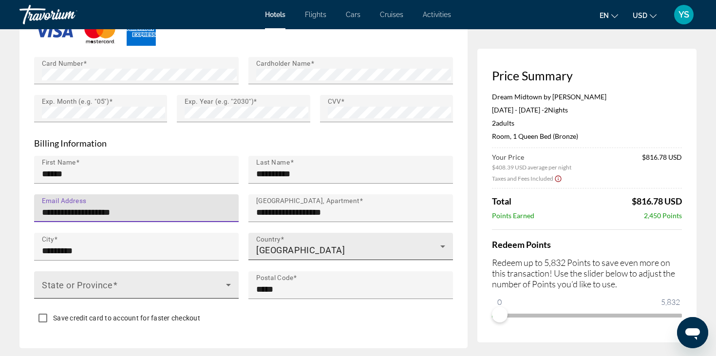
click at [191, 283] on span "Main content" at bounding box center [134, 289] width 184 height 12
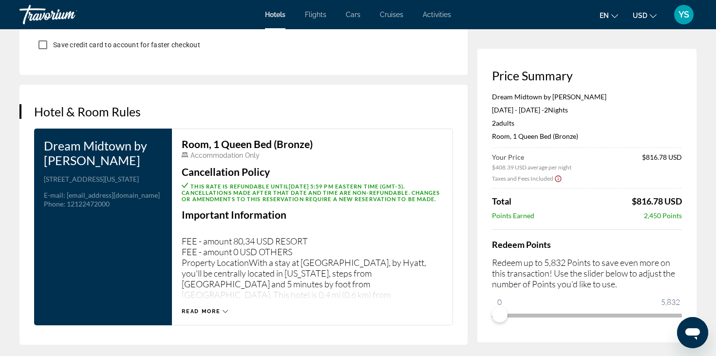
scroll to position [1179, 0]
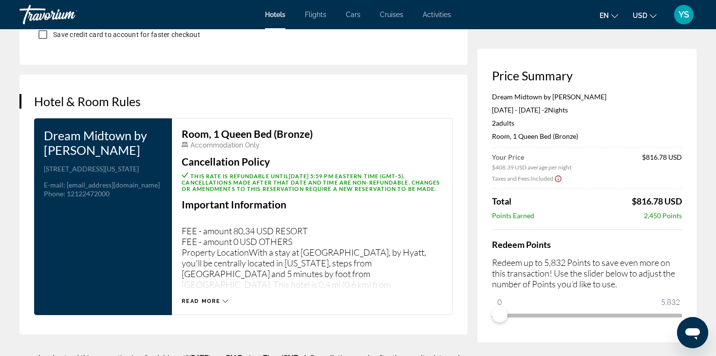
click at [200, 298] on button "Read more" at bounding box center [205, 301] width 46 height 7
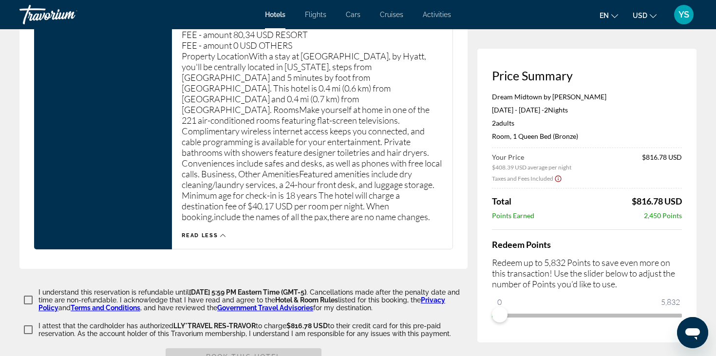
scroll to position [1403, 0]
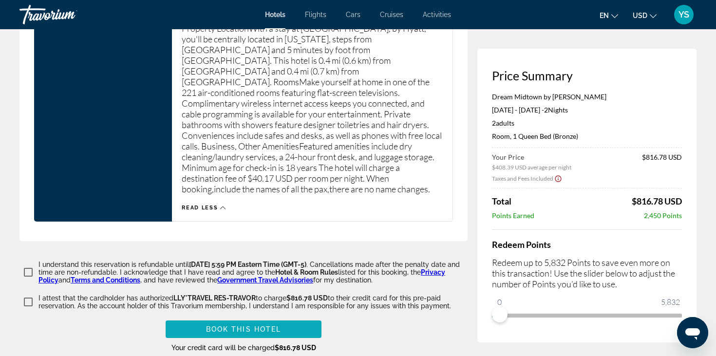
click at [241, 318] on span "Main content" at bounding box center [244, 329] width 156 height 23
type input "**********"
click at [229, 319] on span "Main content" at bounding box center [244, 329] width 156 height 23
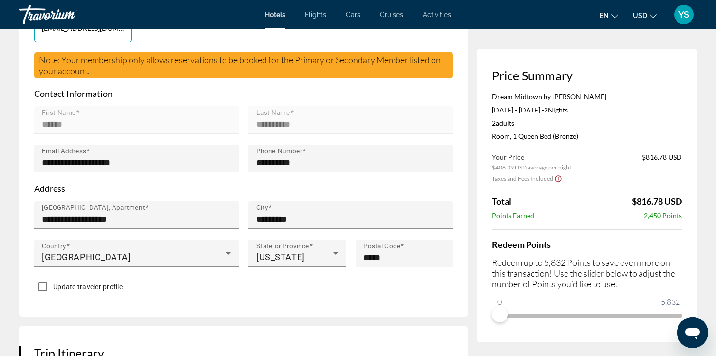
scroll to position [342, 0]
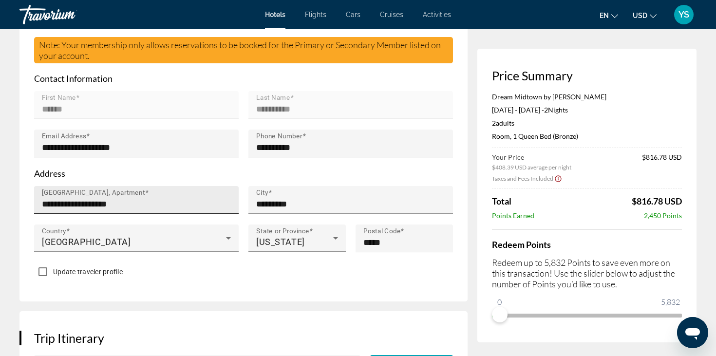
click at [161, 211] on div "**********" at bounding box center [139, 200] width 195 height 28
click at [161, 210] on input "**********" at bounding box center [139, 204] width 195 height 12
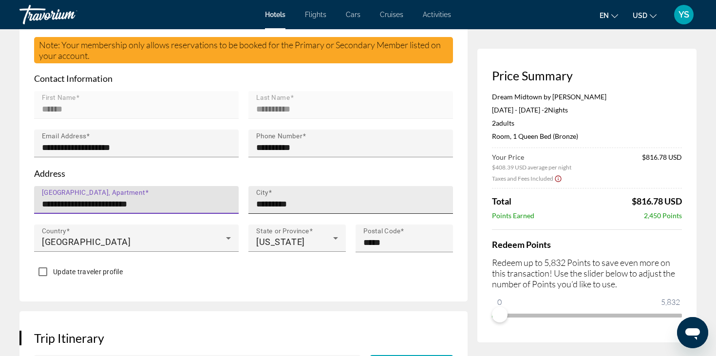
type input "**********"
click at [304, 208] on input "*********" at bounding box center [353, 204] width 195 height 12
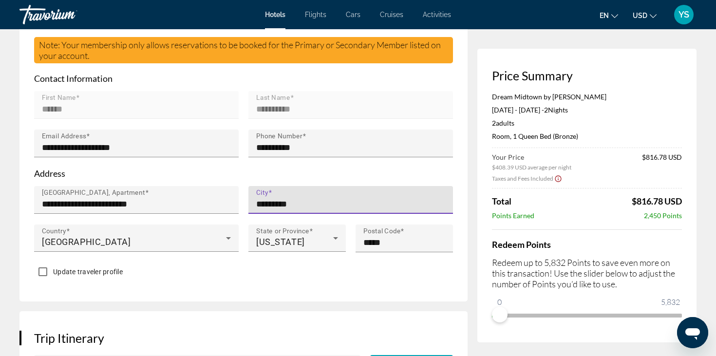
click at [304, 208] on input "*********" at bounding box center [353, 204] width 195 height 12
type input "*******"
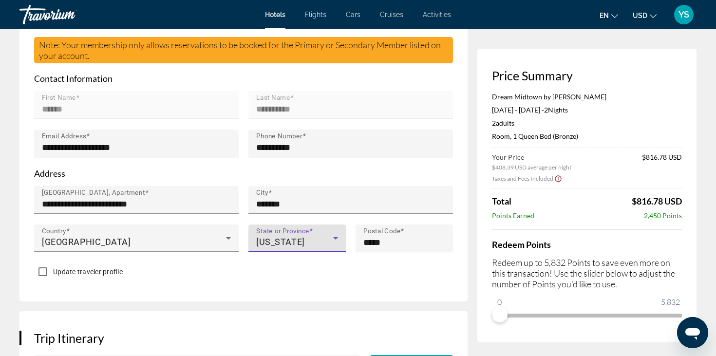
click at [325, 244] on div "[US_STATE]" at bounding box center [294, 242] width 77 height 12
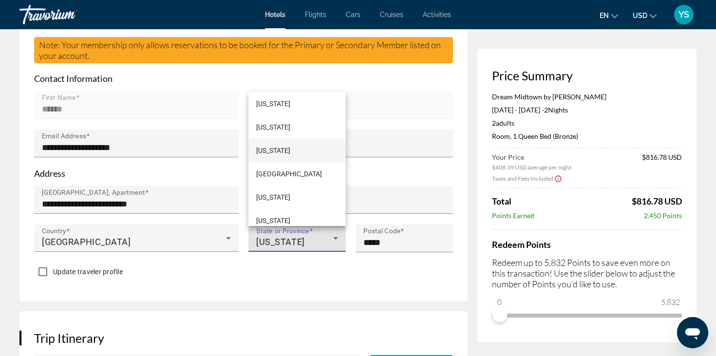
scroll to position [1033, 0]
click at [305, 194] on mat-option "[US_STATE]" at bounding box center [296, 196] width 97 height 23
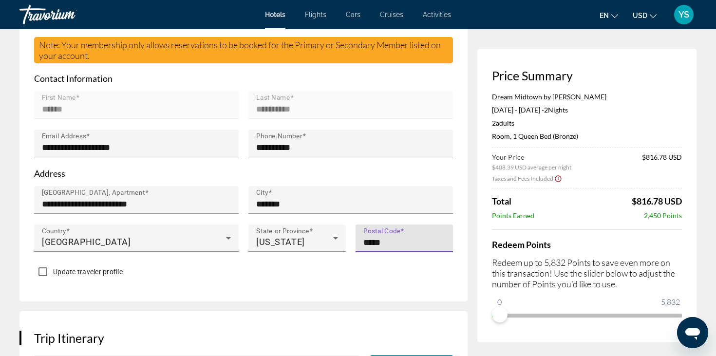
click at [392, 245] on input "*****" at bounding box center [407, 243] width 88 height 12
type input "*****"
click at [368, 287] on div "**********" at bounding box center [243, 114] width 448 height 376
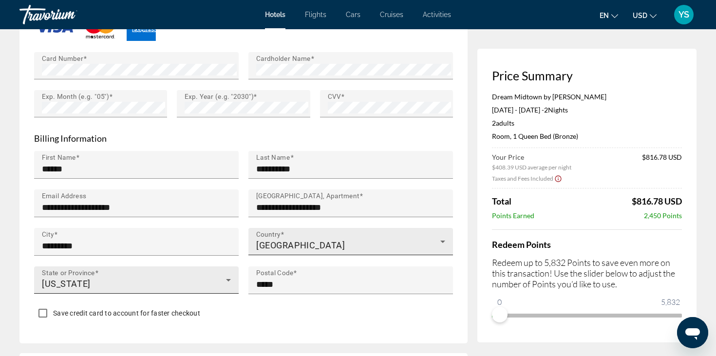
scroll to position [939, 0]
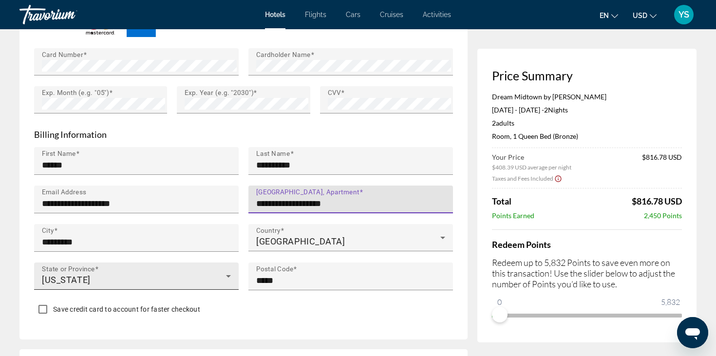
click at [336, 198] on input "**********" at bounding box center [353, 204] width 195 height 12
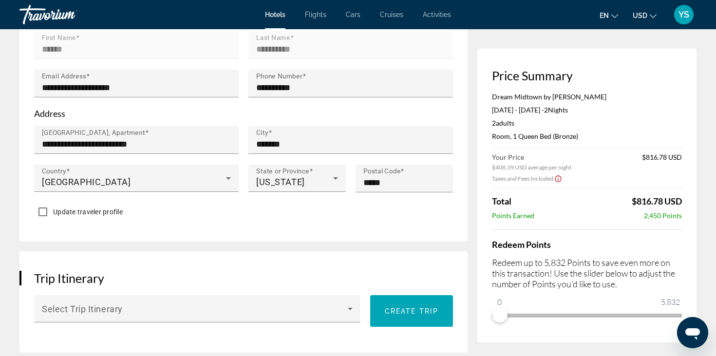
scroll to position [372, 0]
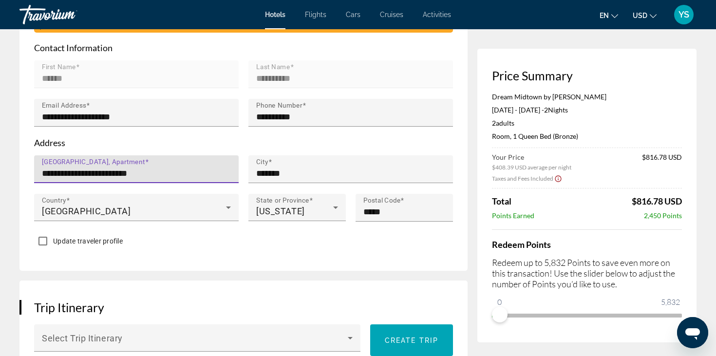
click at [157, 177] on input "**********" at bounding box center [139, 174] width 195 height 12
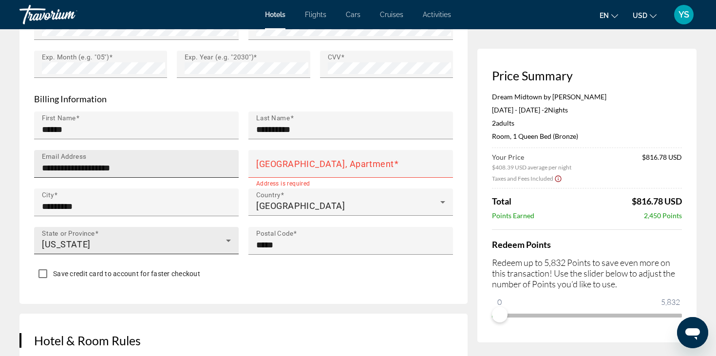
scroll to position [975, 0]
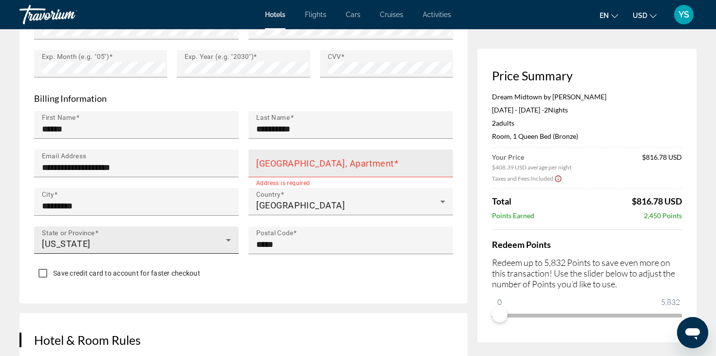
click at [276, 157] on div "[GEOGRAPHIC_DATA], Apartment" at bounding box center [353, 164] width 195 height 28
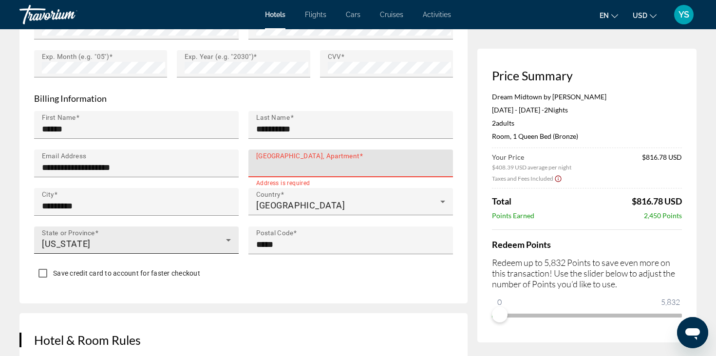
paste input "**********"
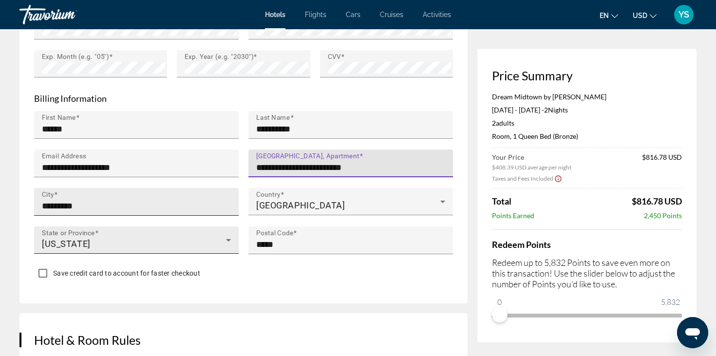
type input "**********"
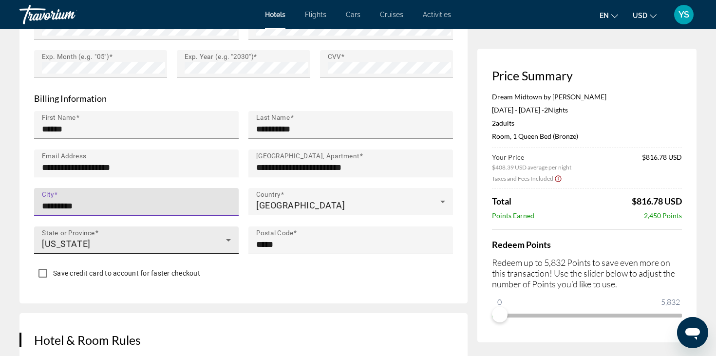
click at [180, 201] on input "*********" at bounding box center [139, 206] width 195 height 12
type input "*******"
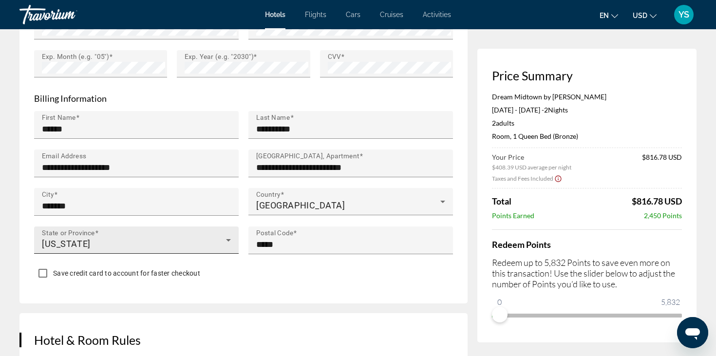
click at [123, 258] on div "Main content" at bounding box center [136, 259] width 205 height 11
click at [125, 250] on div "State or Province [US_STATE]" at bounding box center [136, 240] width 189 height 27
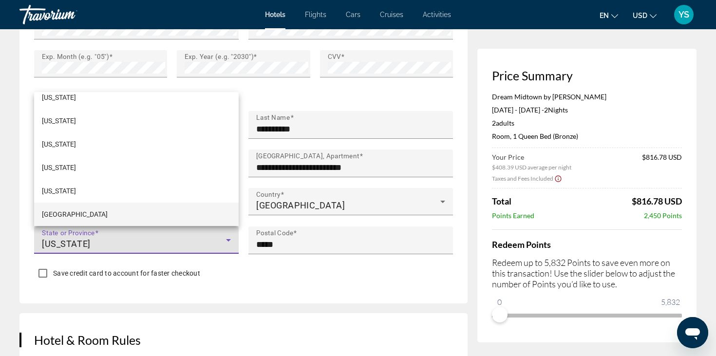
scroll to position [1016, 0]
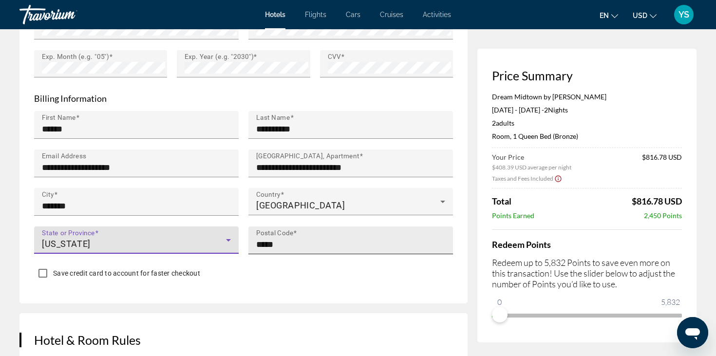
click at [284, 246] on input "*****" at bounding box center [353, 245] width 195 height 12
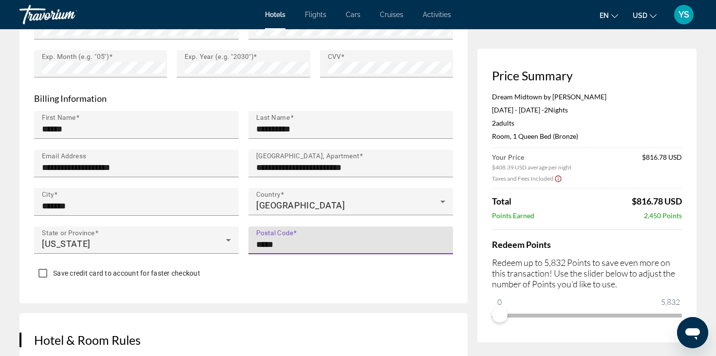
click at [284, 246] on input "*****" at bounding box center [353, 245] width 195 height 12
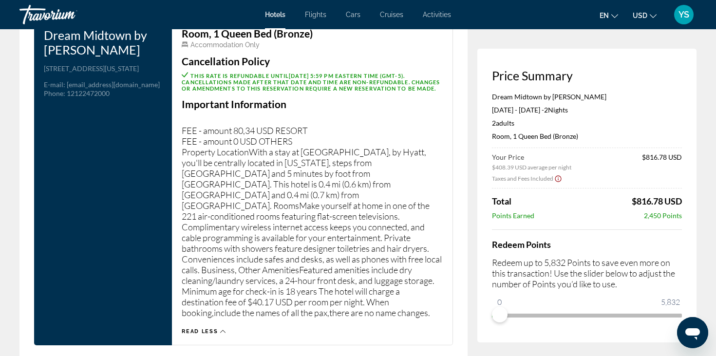
scroll to position [1449, 0]
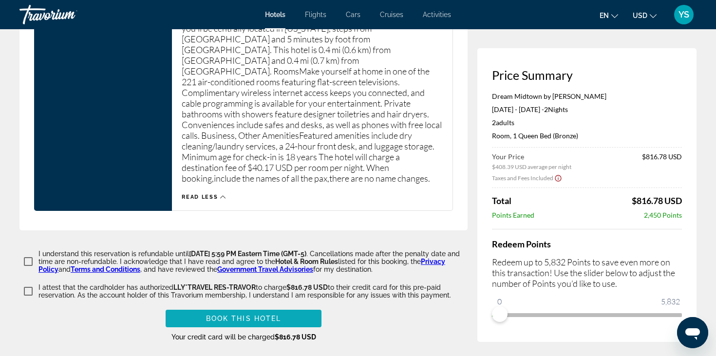
type input "*****"
click at [251, 315] on span "Book this hotel" at bounding box center [244, 319] width 76 height 8
